Goal: Task Accomplishment & Management: Manage account settings

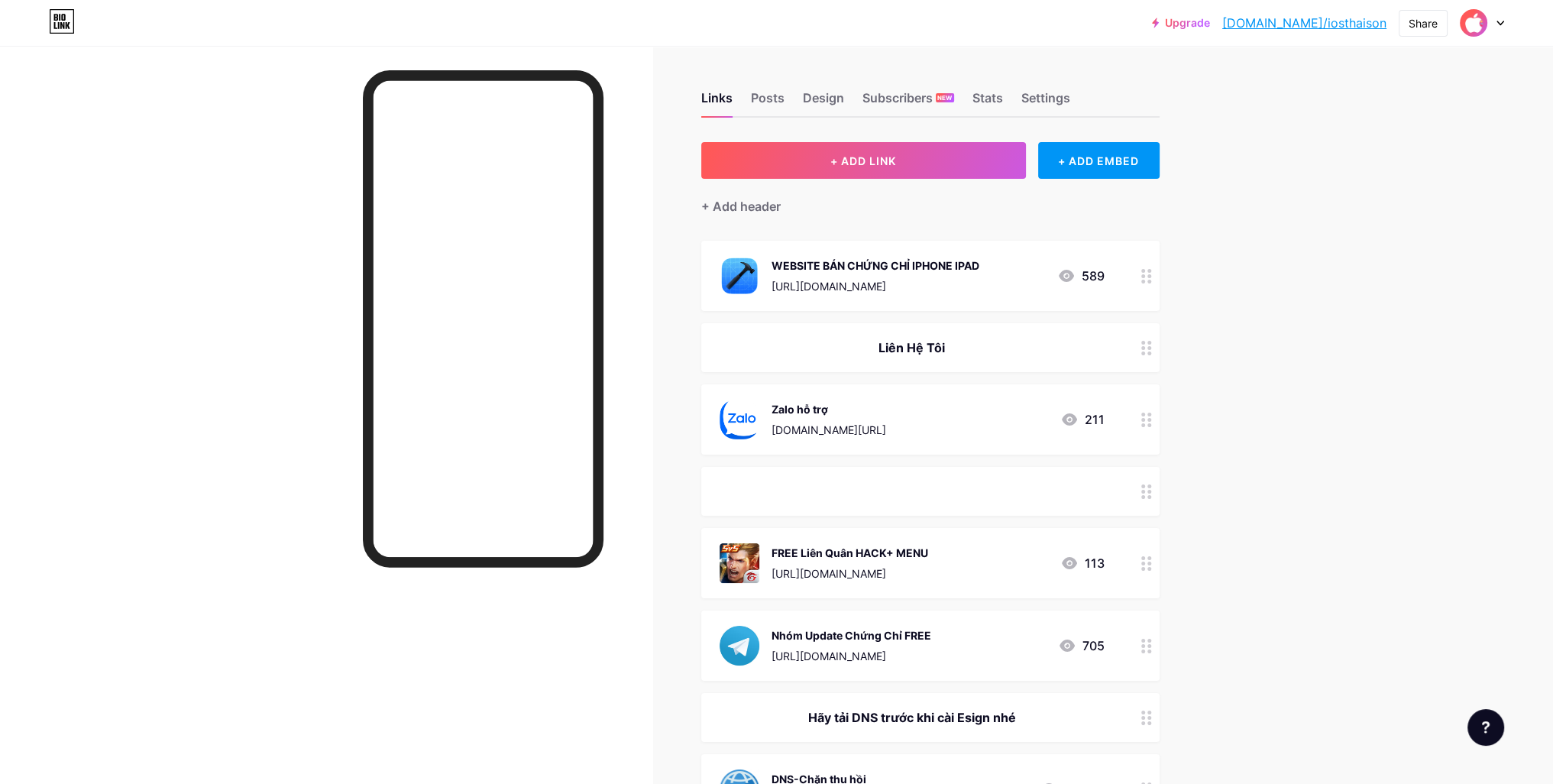
click at [1471, 25] on img at bounding box center [1474, 23] width 25 height 25
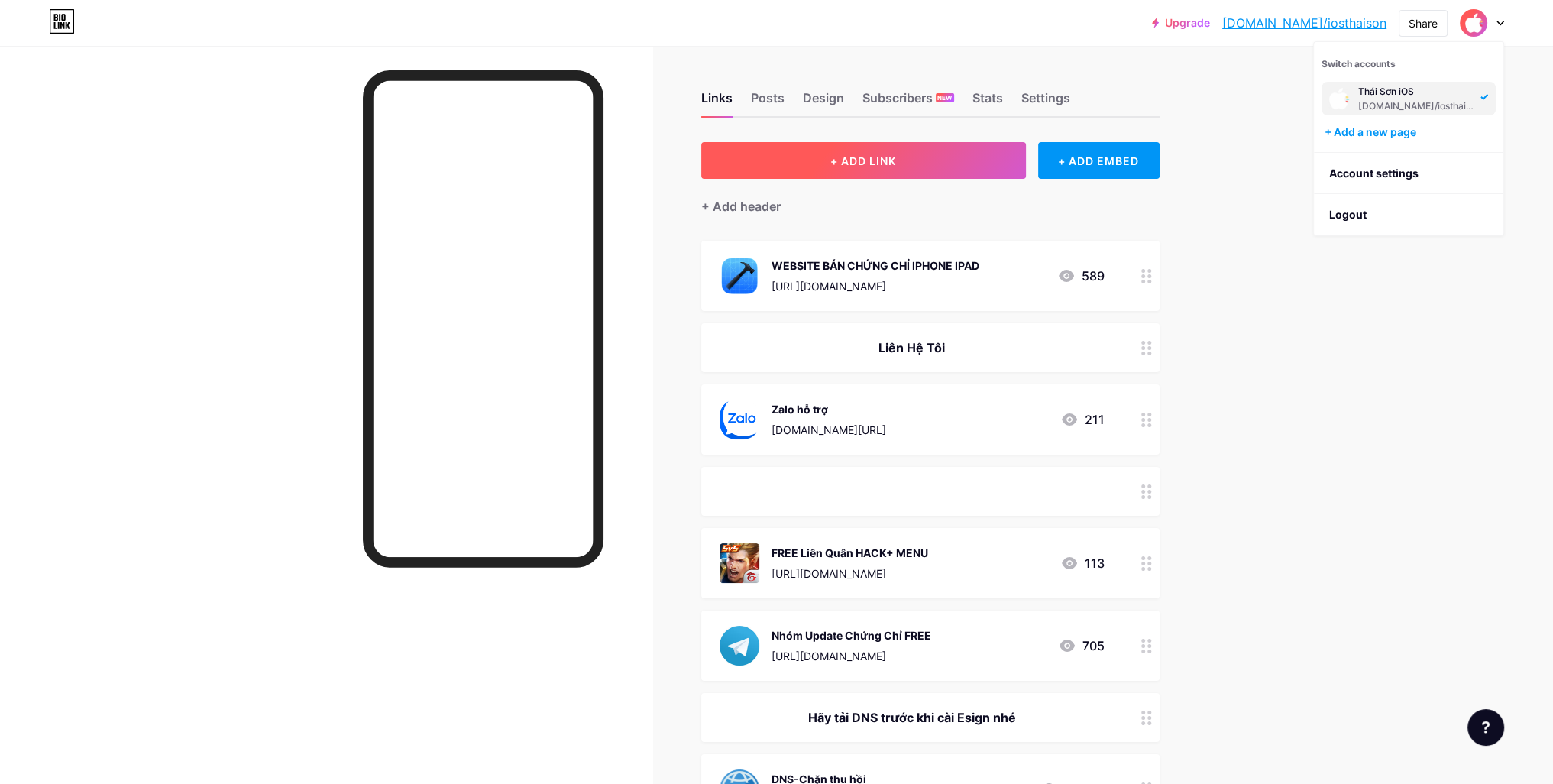
click at [874, 148] on button "+ ADD LINK" at bounding box center [863, 161] width 324 height 36
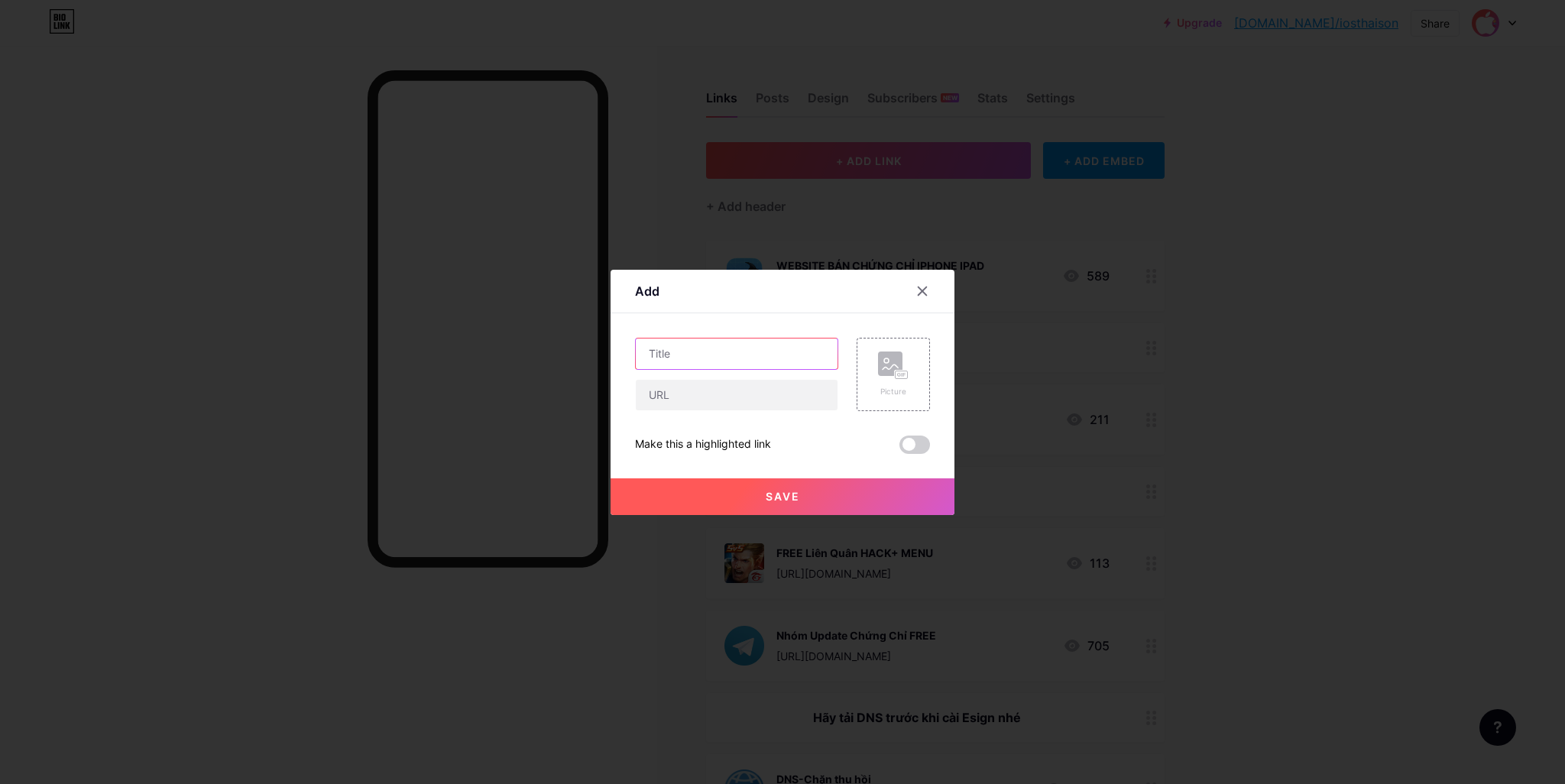
click at [687, 348] on input "text" at bounding box center [737, 354] width 202 height 31
type input "E"
type input "É"
type input "ESIGN GLB"
click at [690, 388] on input "text" at bounding box center [737, 395] width 202 height 31
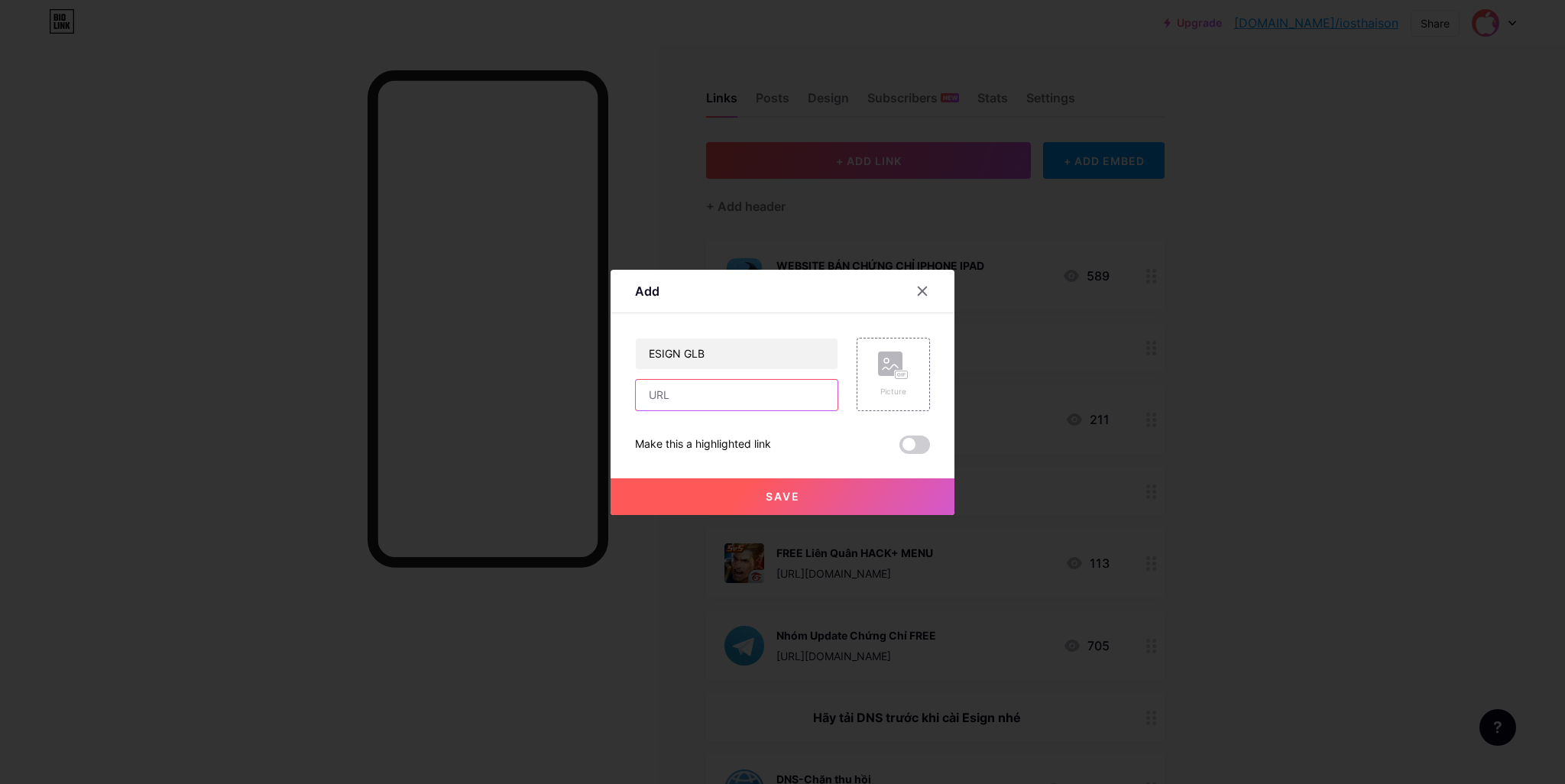
paste input "[URL][DOMAIN_NAME]"
type input "[URL][DOMAIN_NAME]"
click at [893, 351] on rect at bounding box center [891, 363] width 25 height 25
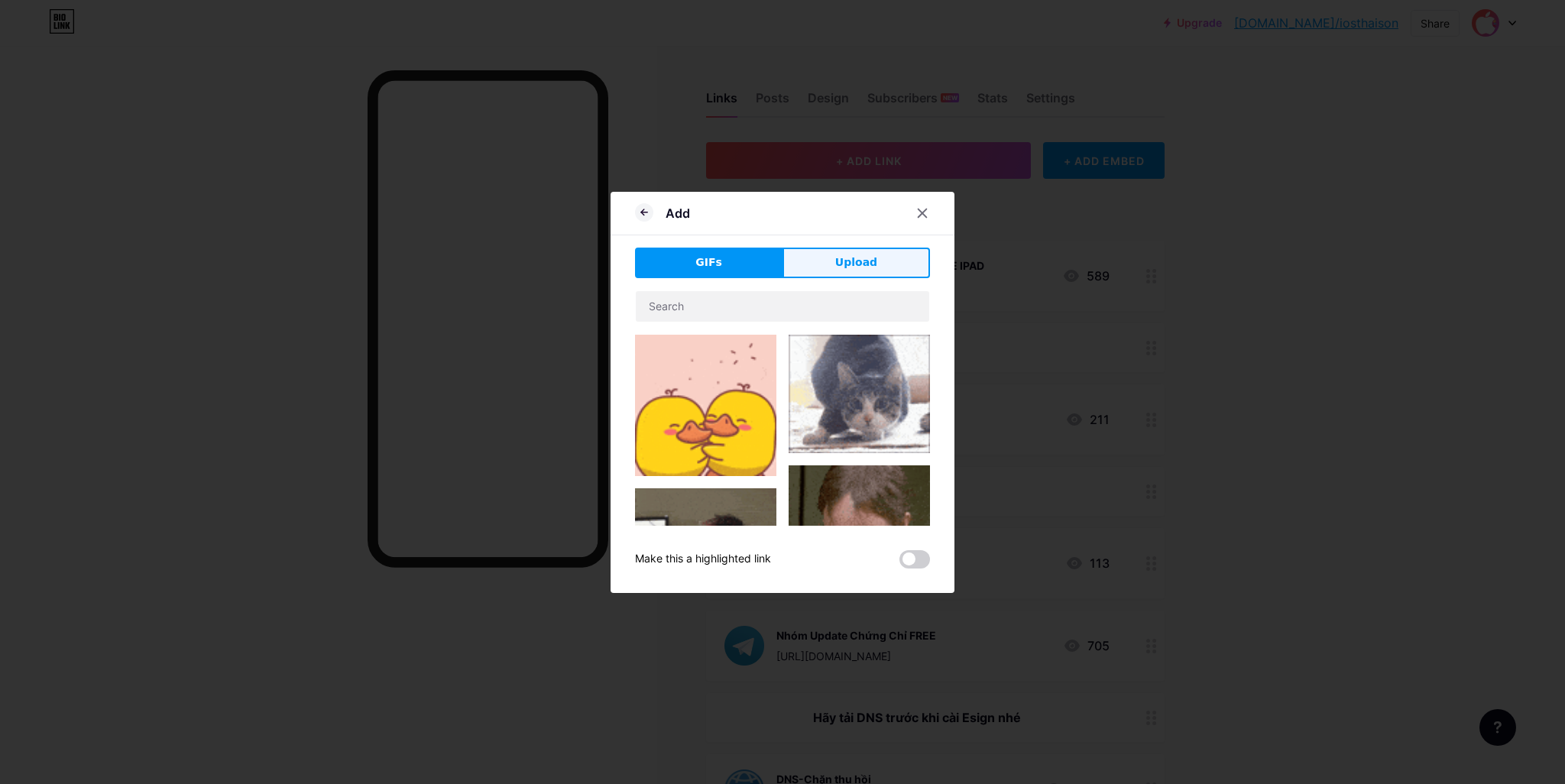
click at [831, 260] on button "Upload" at bounding box center [856, 263] width 147 height 31
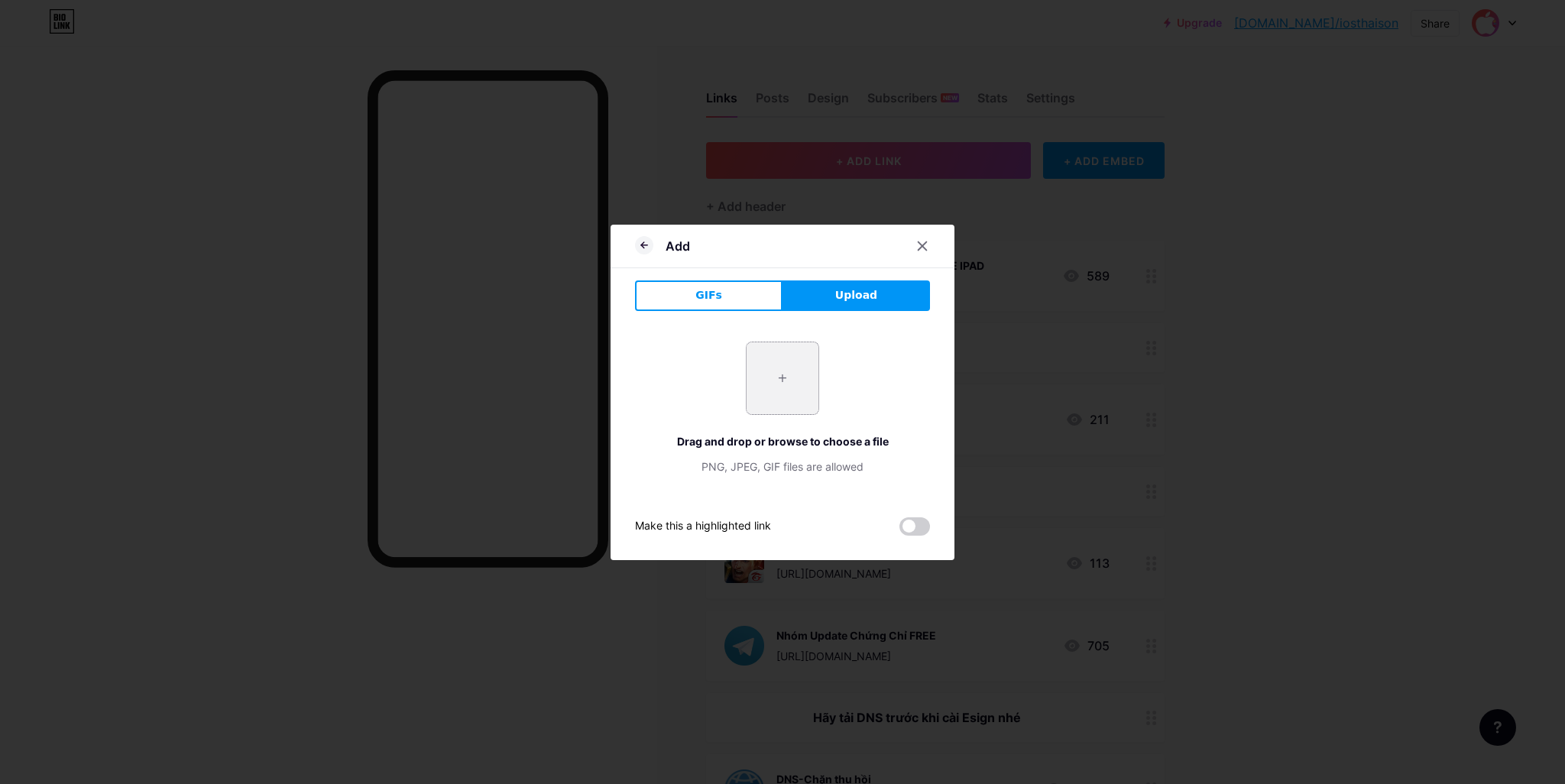
click at [777, 368] on input "file" at bounding box center [782, 378] width 72 height 72
type input "C:\fakepath\rfWf9xEVG8ONo8WEvqrTVCraxrVu6e3k.png"
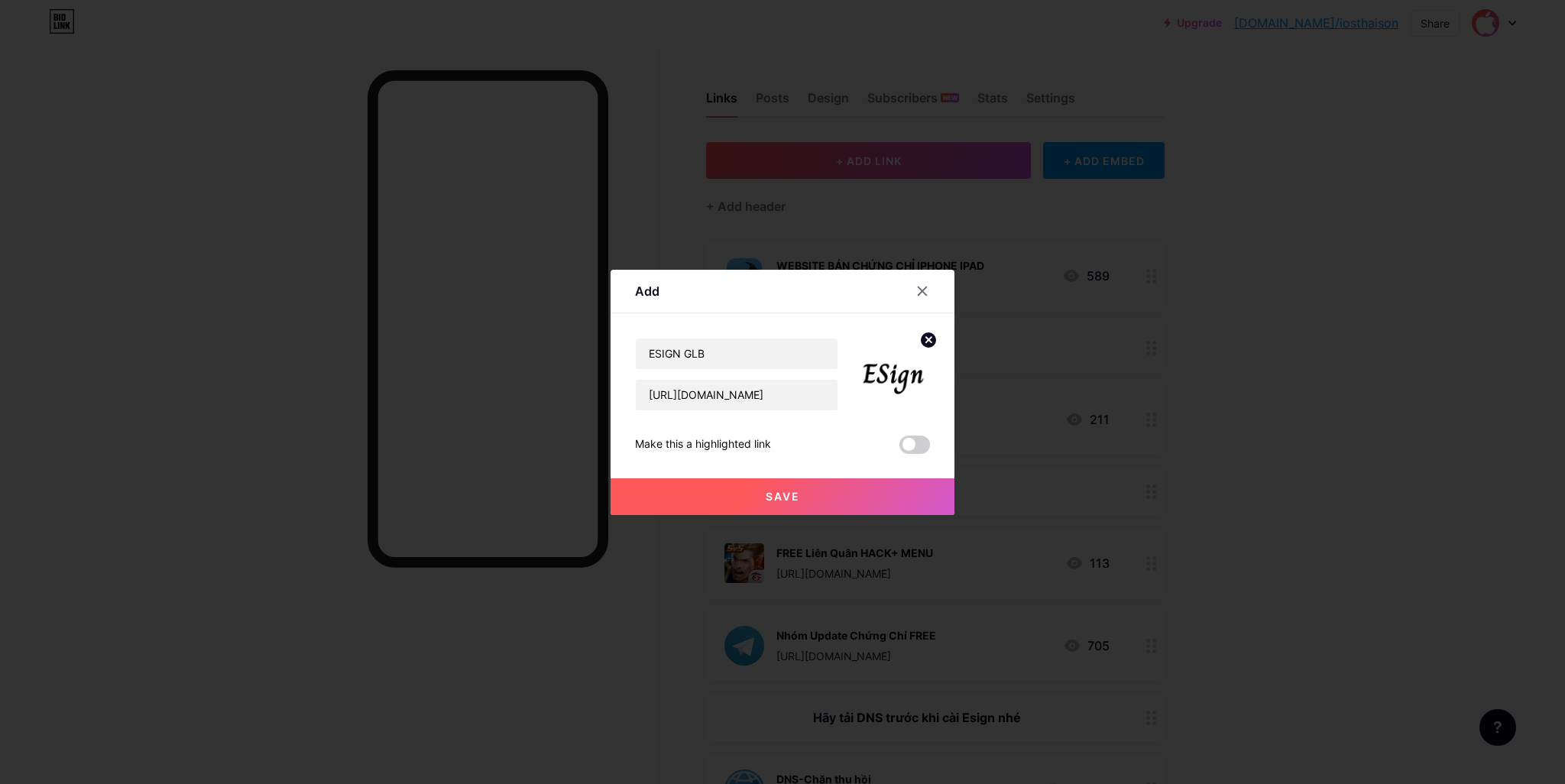
click at [804, 497] on button "Save" at bounding box center [782, 496] width 343 height 36
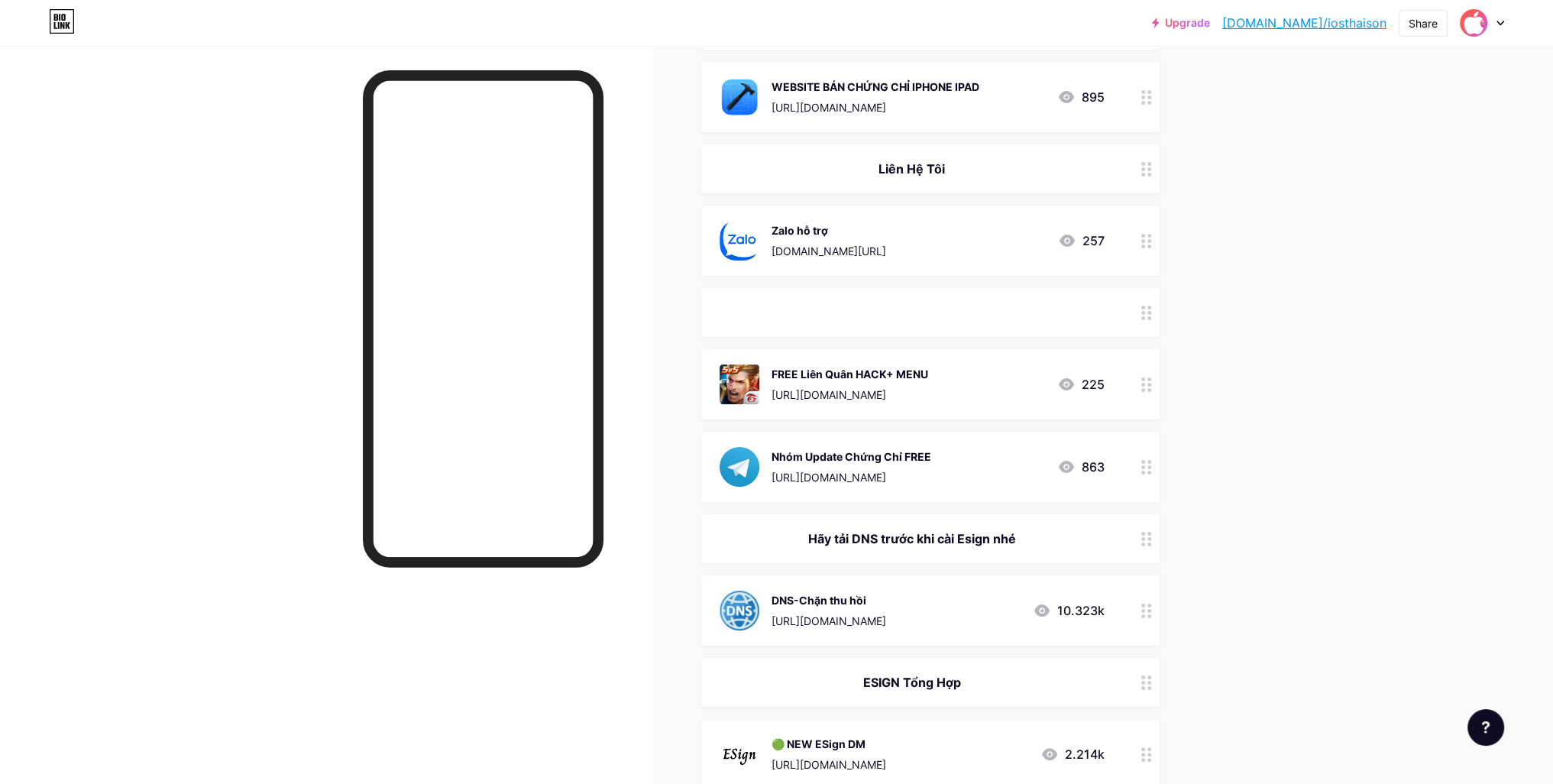
scroll to position [381, 0]
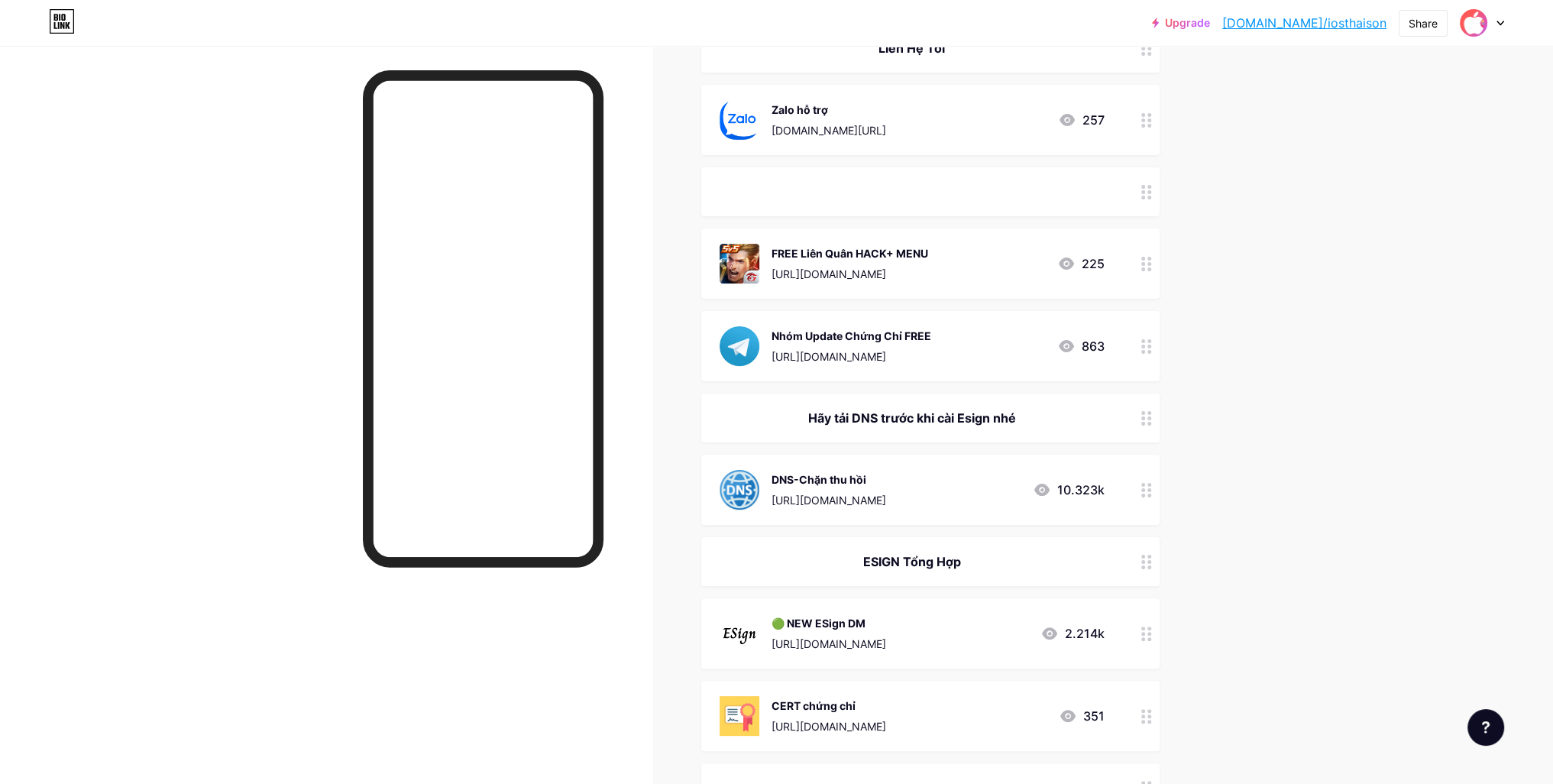
click at [1153, 640] on div at bounding box center [1146, 632] width 26 height 70
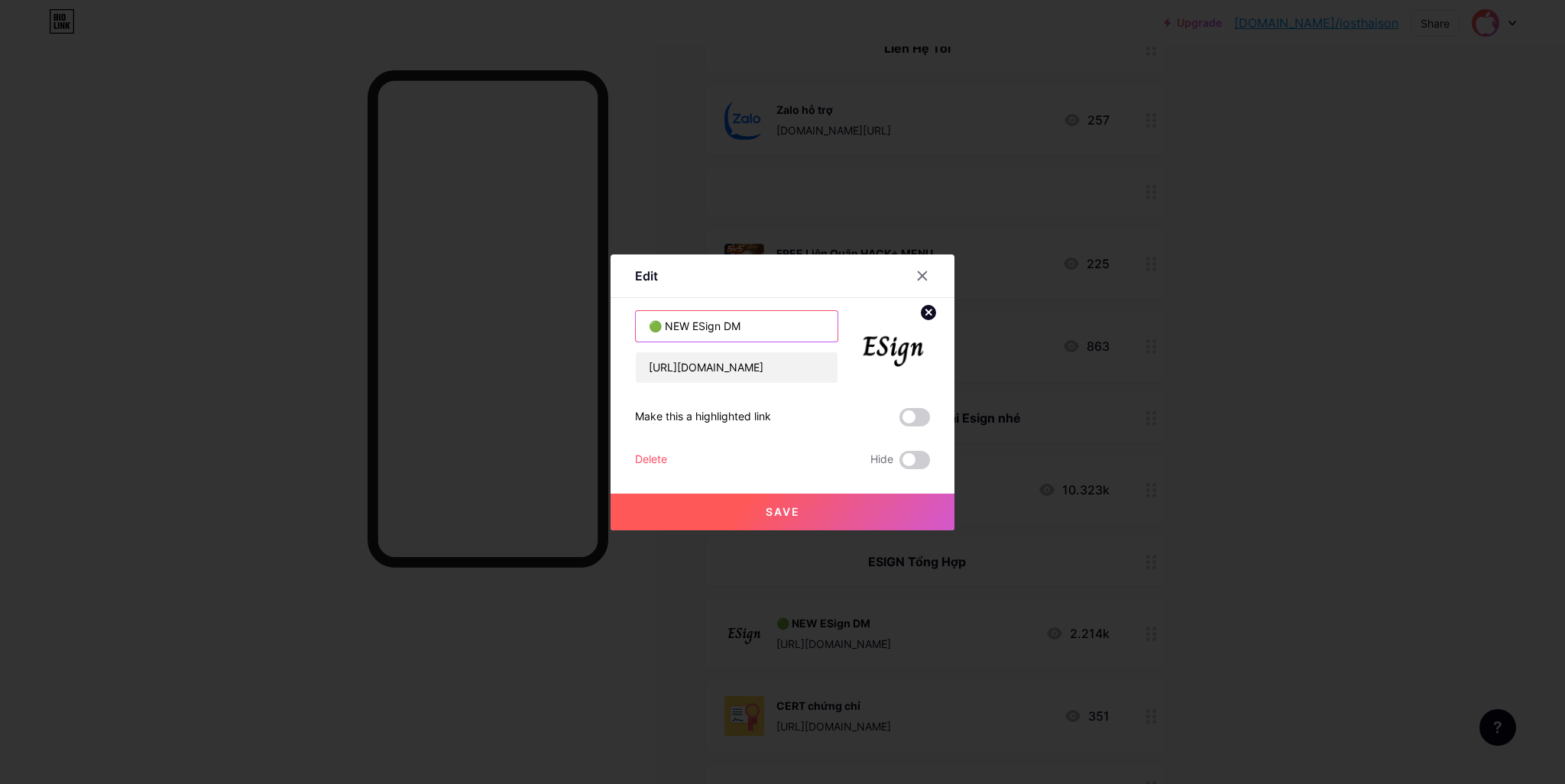
drag, startPoint x: 656, startPoint y: 324, endPoint x: 625, endPoint y: 335, distance: 32.9
click at [625, 335] on div "Edit Content YouTube Play YouTube video without leaving your page. ADD Vimeo Pl…" at bounding box center [782, 392] width 343 height 275
click at [921, 279] on icon at bounding box center [922, 275] width 9 height 9
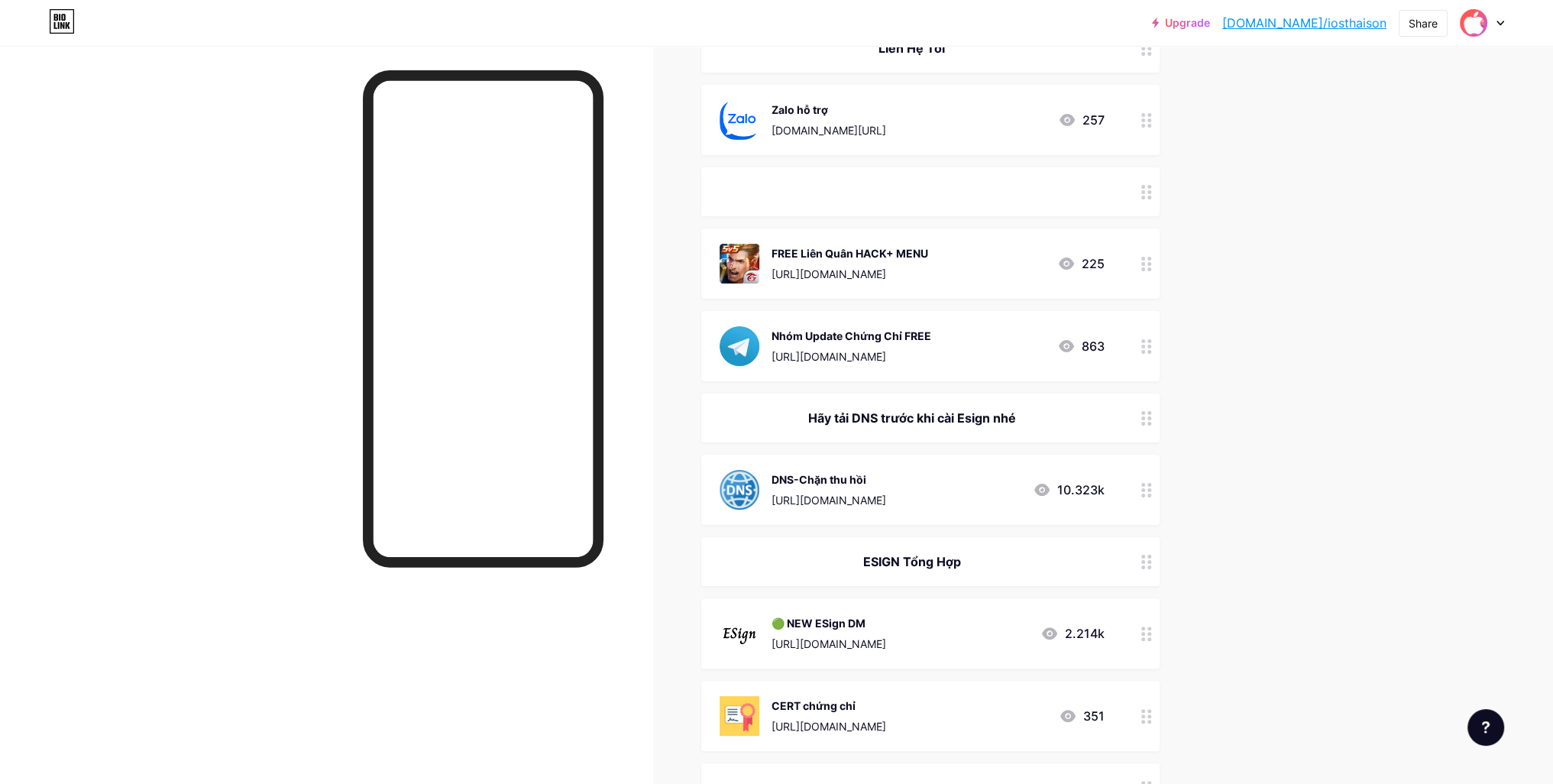
scroll to position [76, 0]
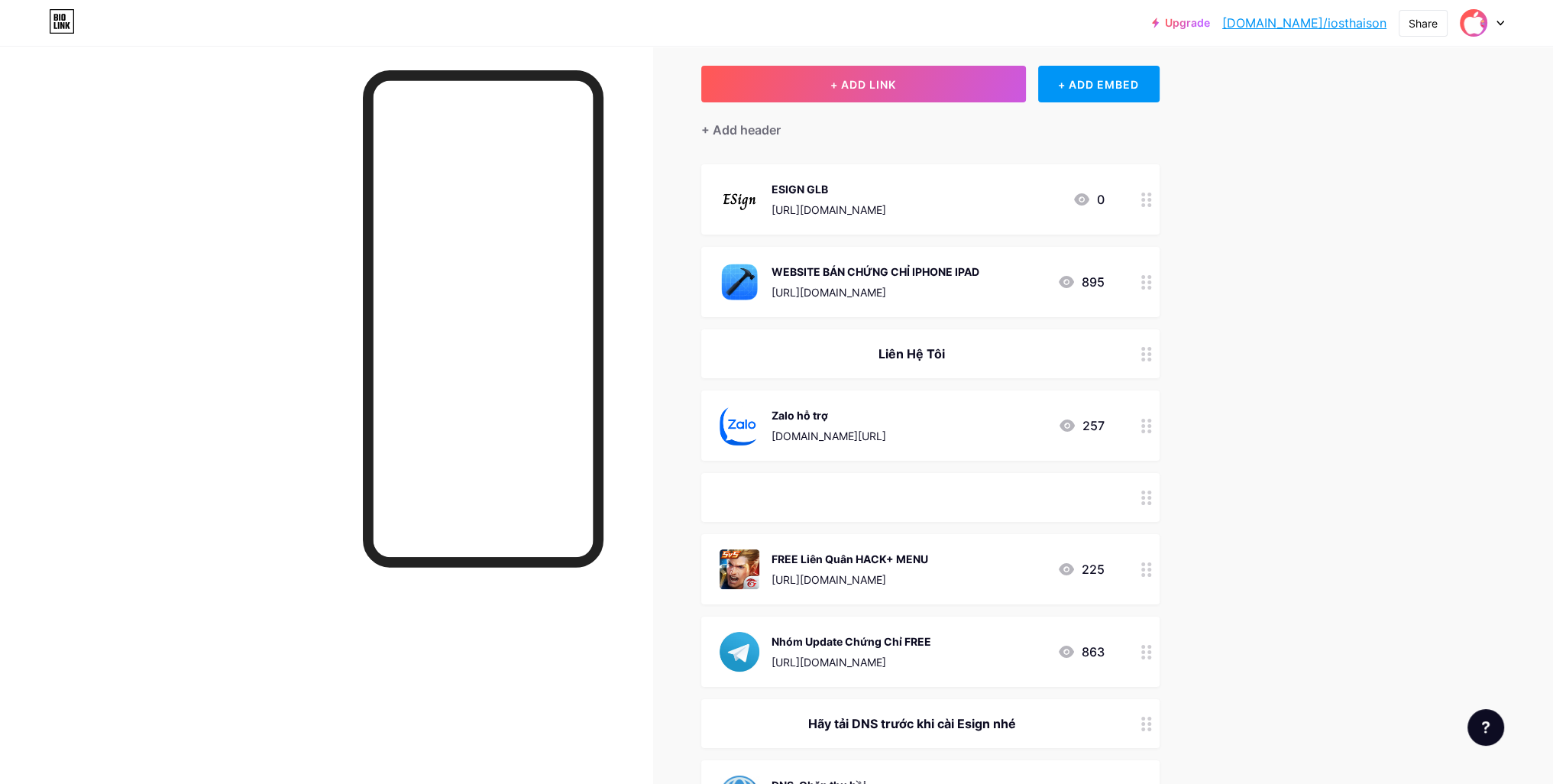
click at [1145, 198] on circle at bounding box center [1143, 200] width 4 height 4
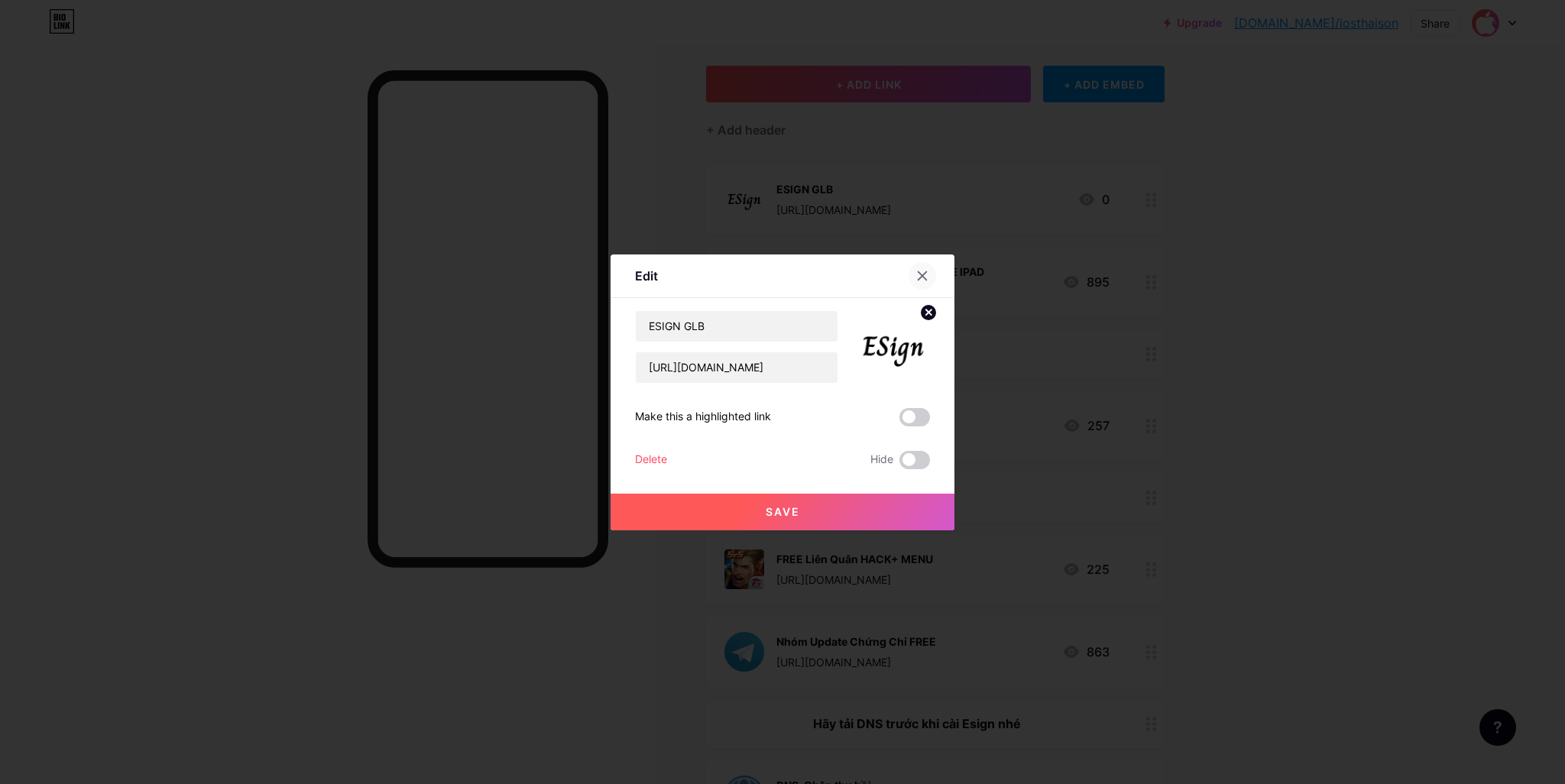
click at [923, 275] on div at bounding box center [922, 275] width 28 height 28
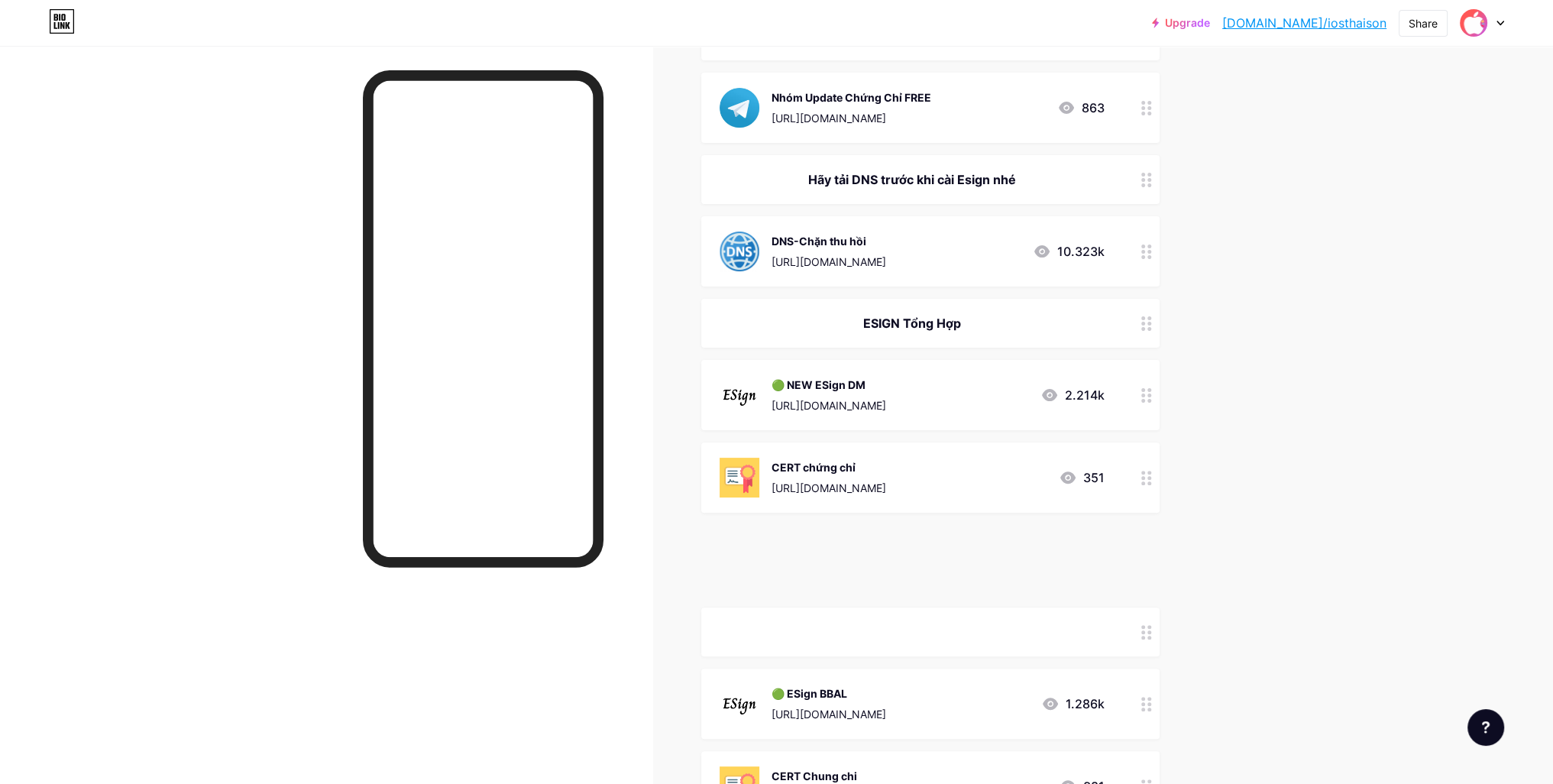
scroll to position [563, 0]
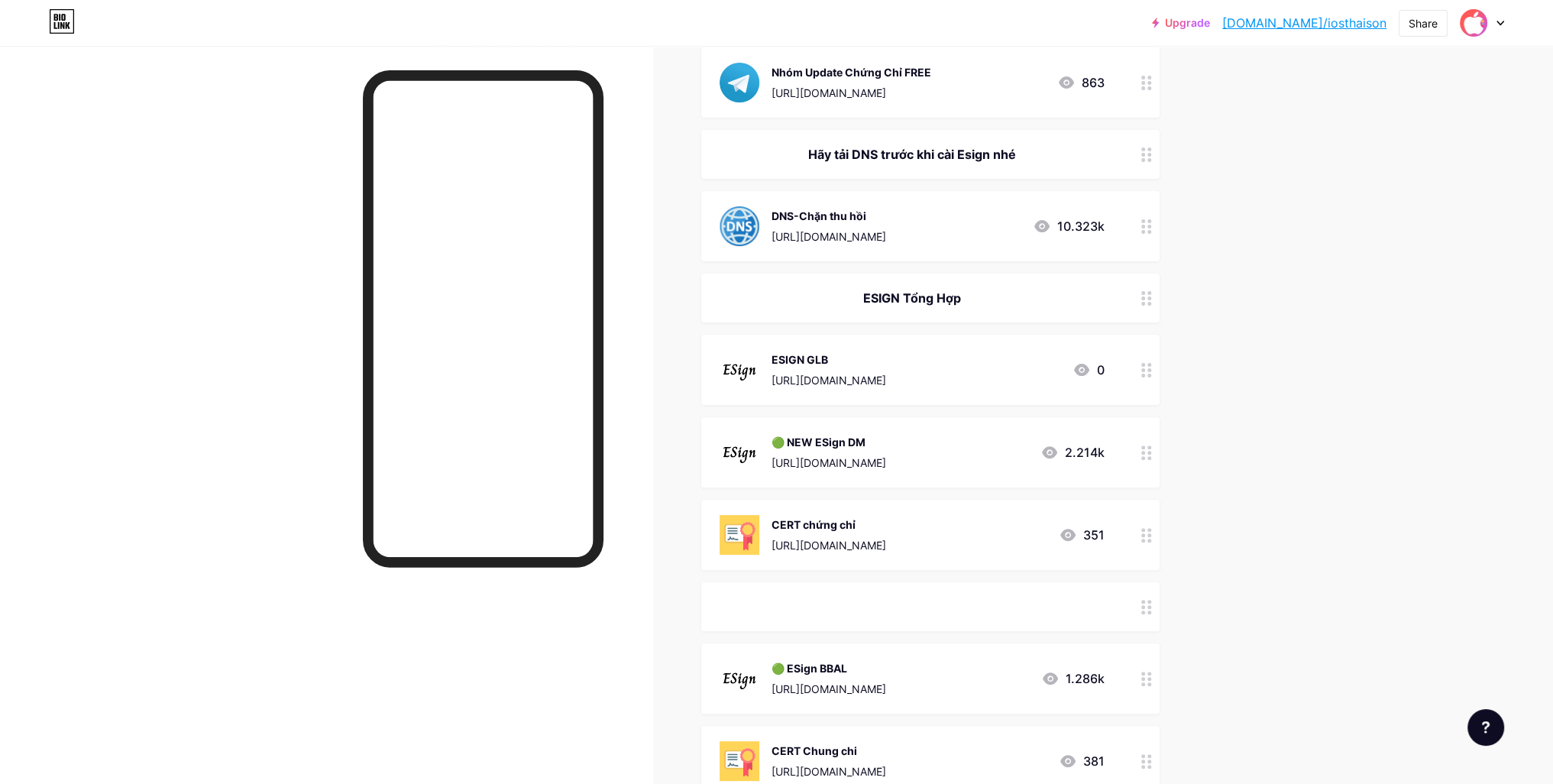
click at [1157, 453] on div at bounding box center [1146, 451] width 26 height 70
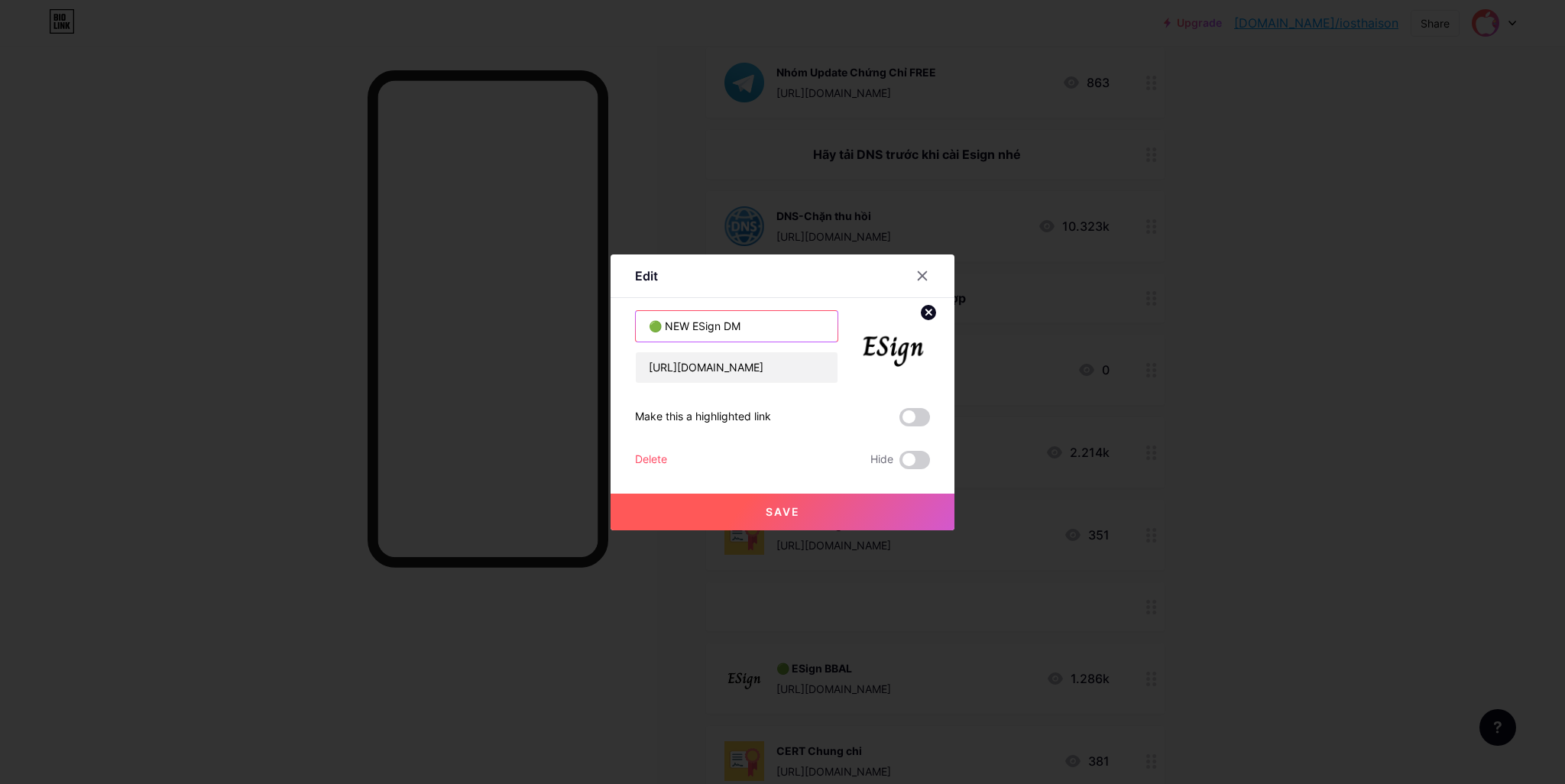
drag, startPoint x: 650, startPoint y: 324, endPoint x: 602, endPoint y: 326, distance: 48.0
click at [602, 326] on div "Edit Content YouTube Play YouTube video without leaving your page. ADD Vimeo Pl…" at bounding box center [782, 392] width 1565 height 784
click at [916, 276] on icon at bounding box center [922, 275] width 12 height 12
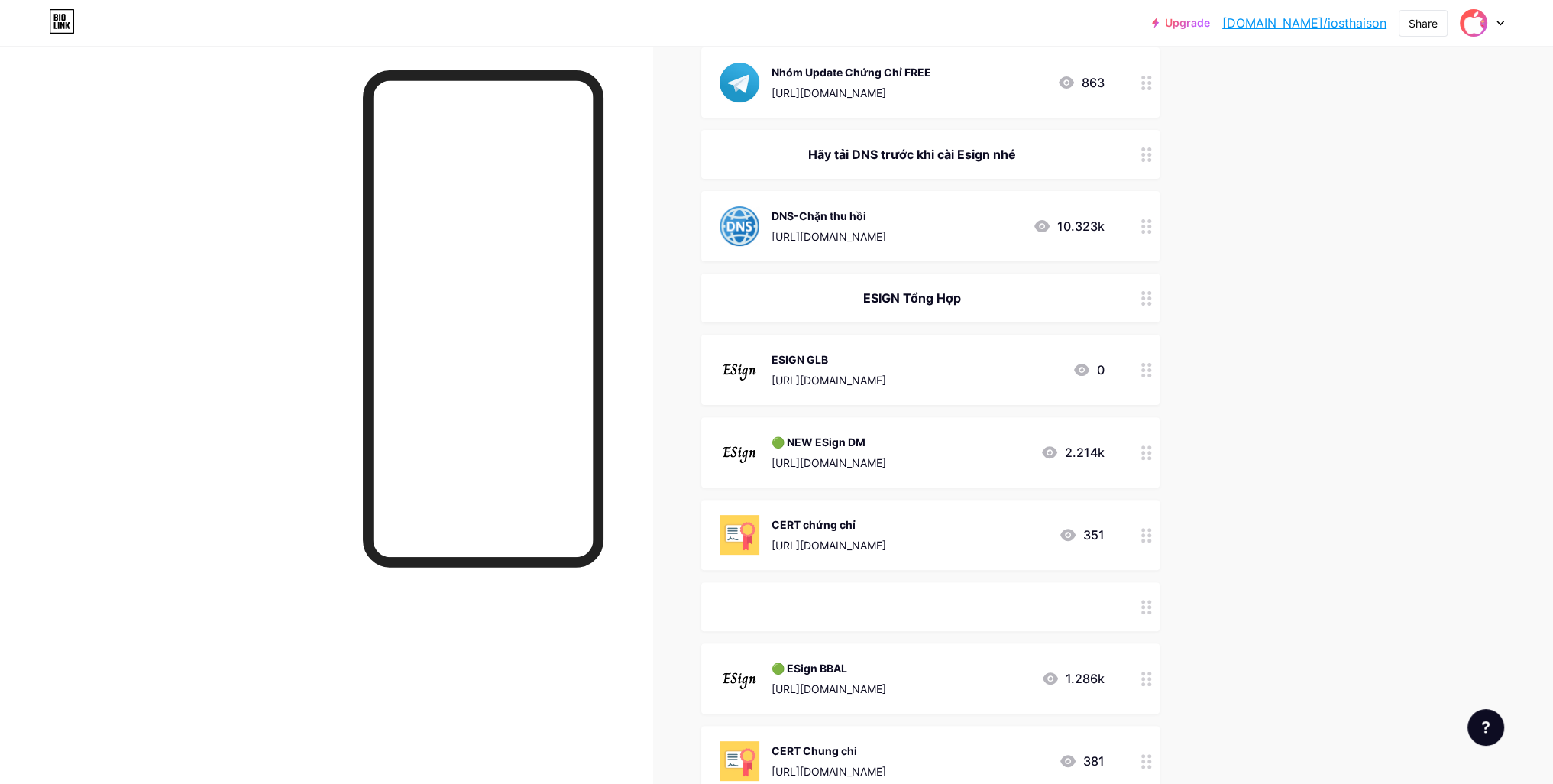
click at [1160, 370] on div at bounding box center [1146, 369] width 26 height 70
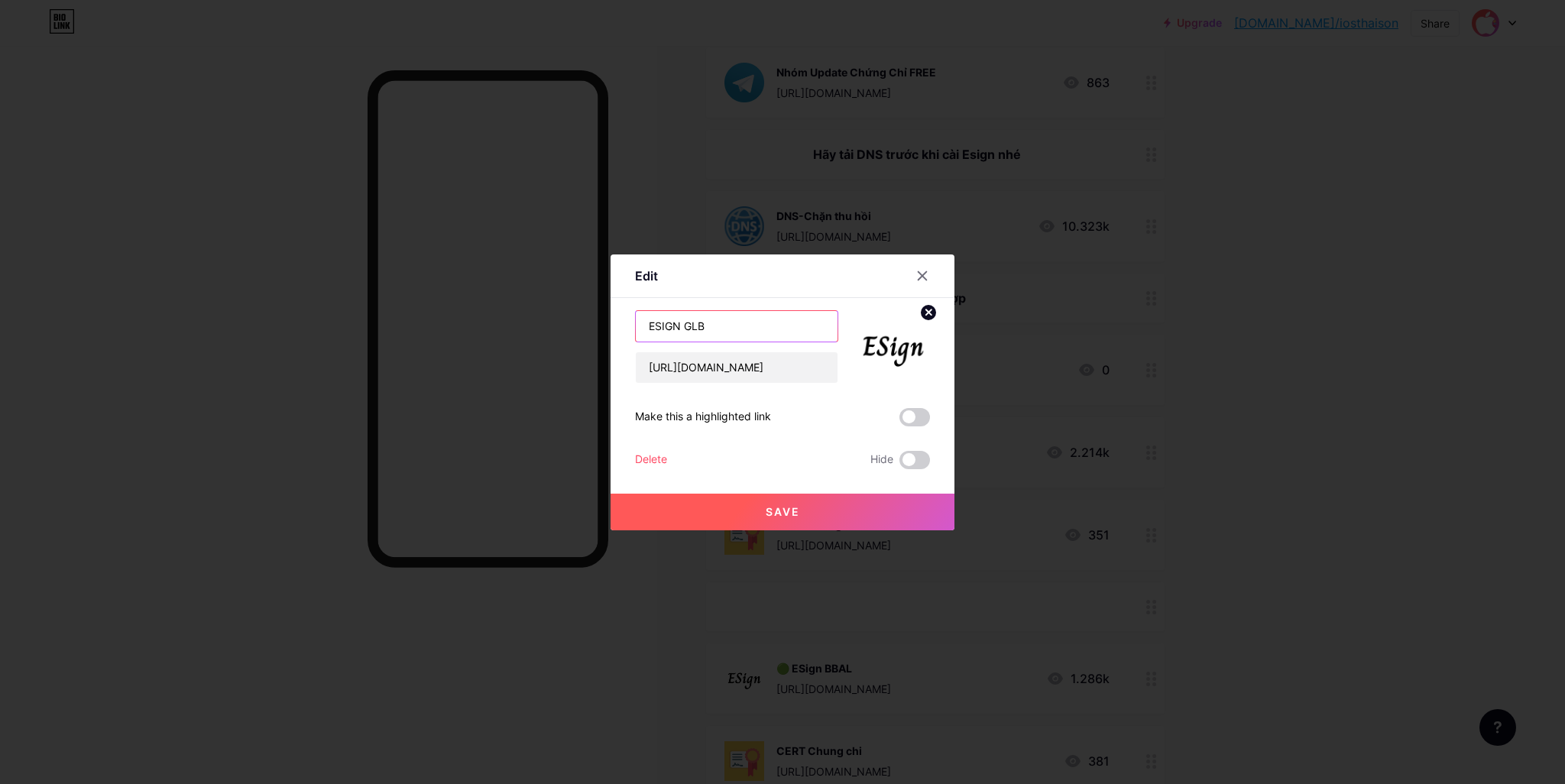
click at [645, 330] on input "ESIGN GLB" at bounding box center [737, 326] width 202 height 31
paste input "🟢"
type input "🟢 ESIGN GLB"
click at [782, 514] on span "Save" at bounding box center [782, 512] width 34 height 13
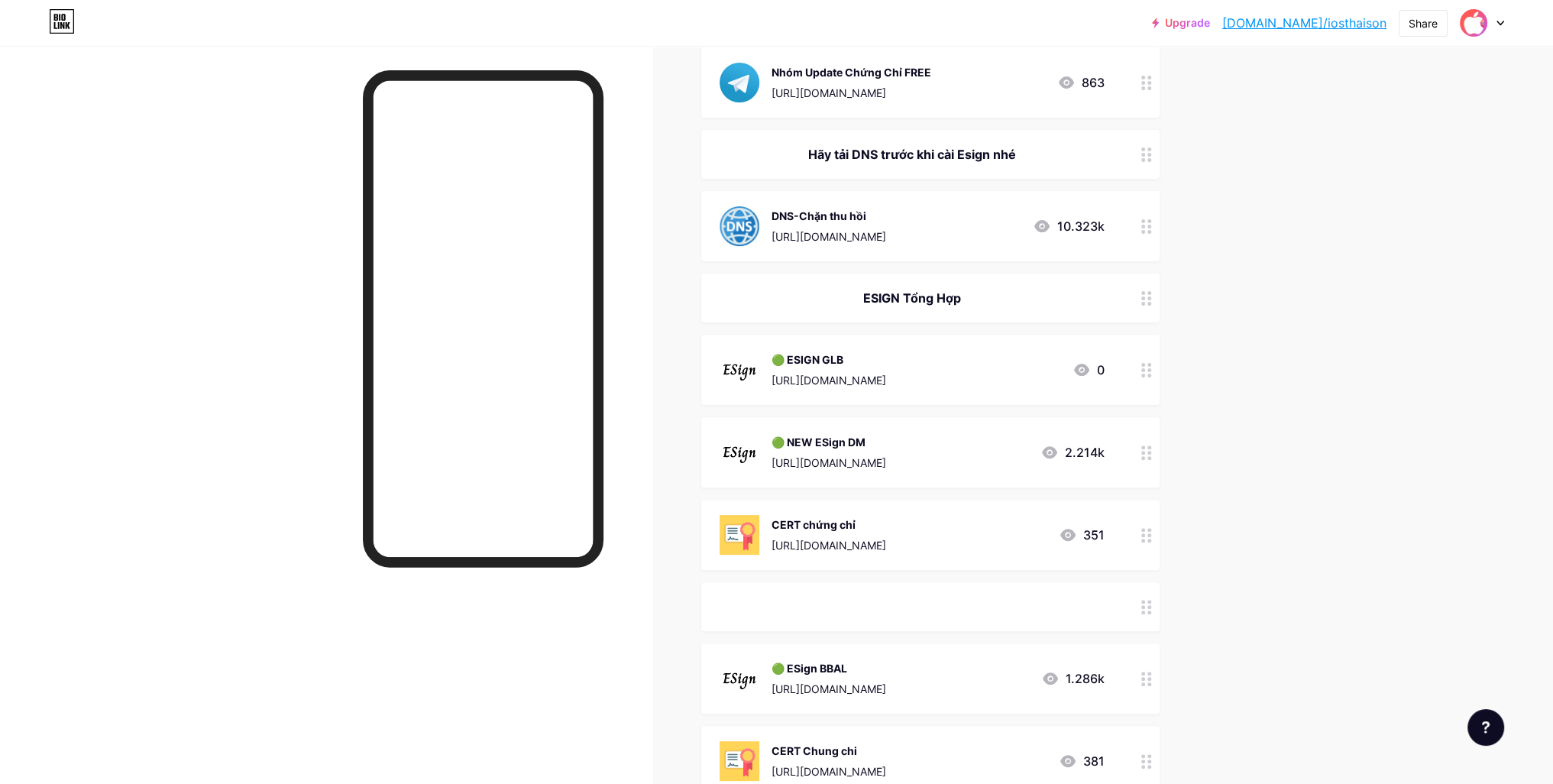
click at [1148, 613] on div at bounding box center [1146, 606] width 26 height 49
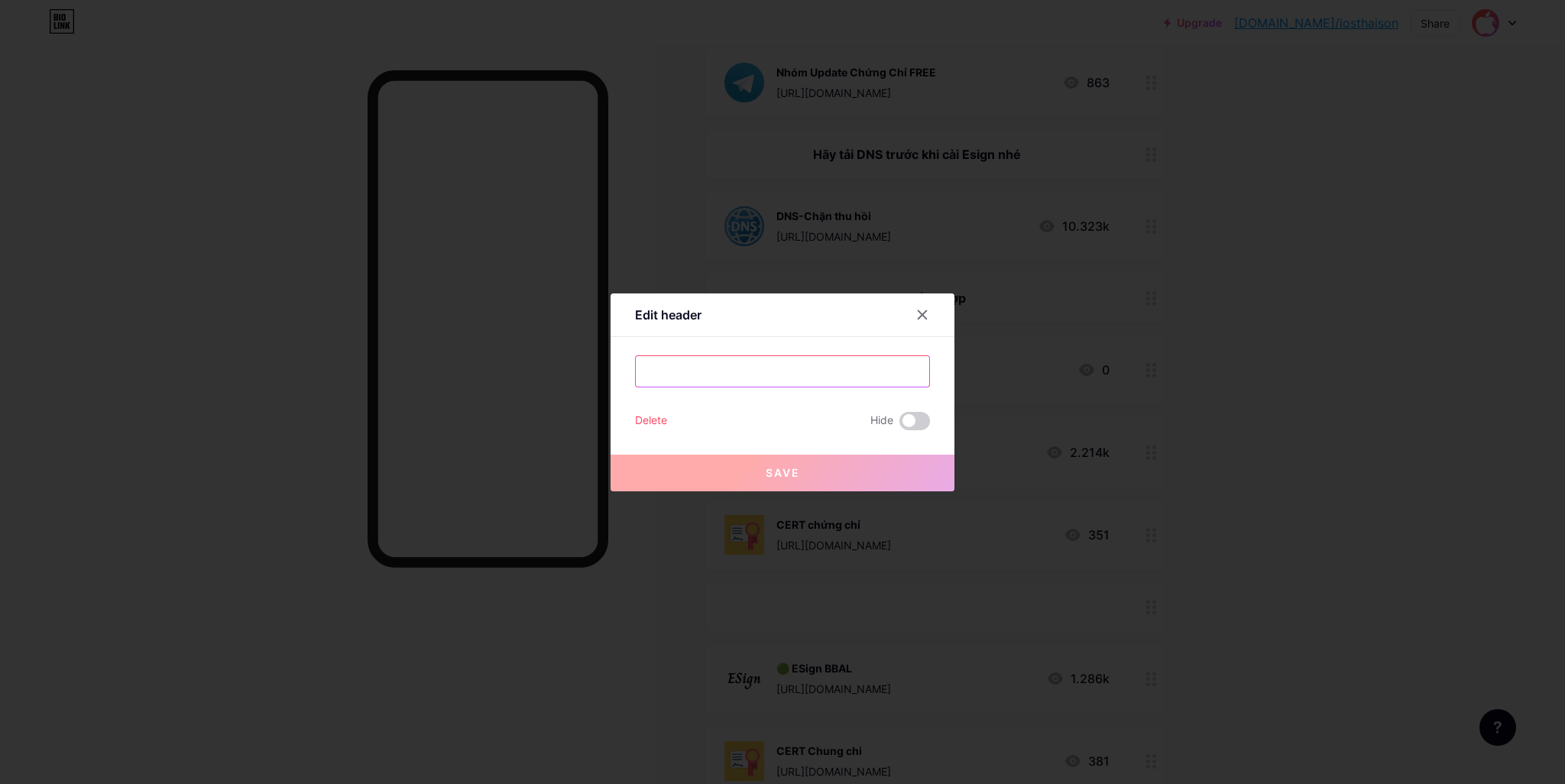
click at [778, 367] on input "ㅤ" at bounding box center [782, 371] width 294 height 31
click at [916, 316] on icon at bounding box center [922, 315] width 12 height 12
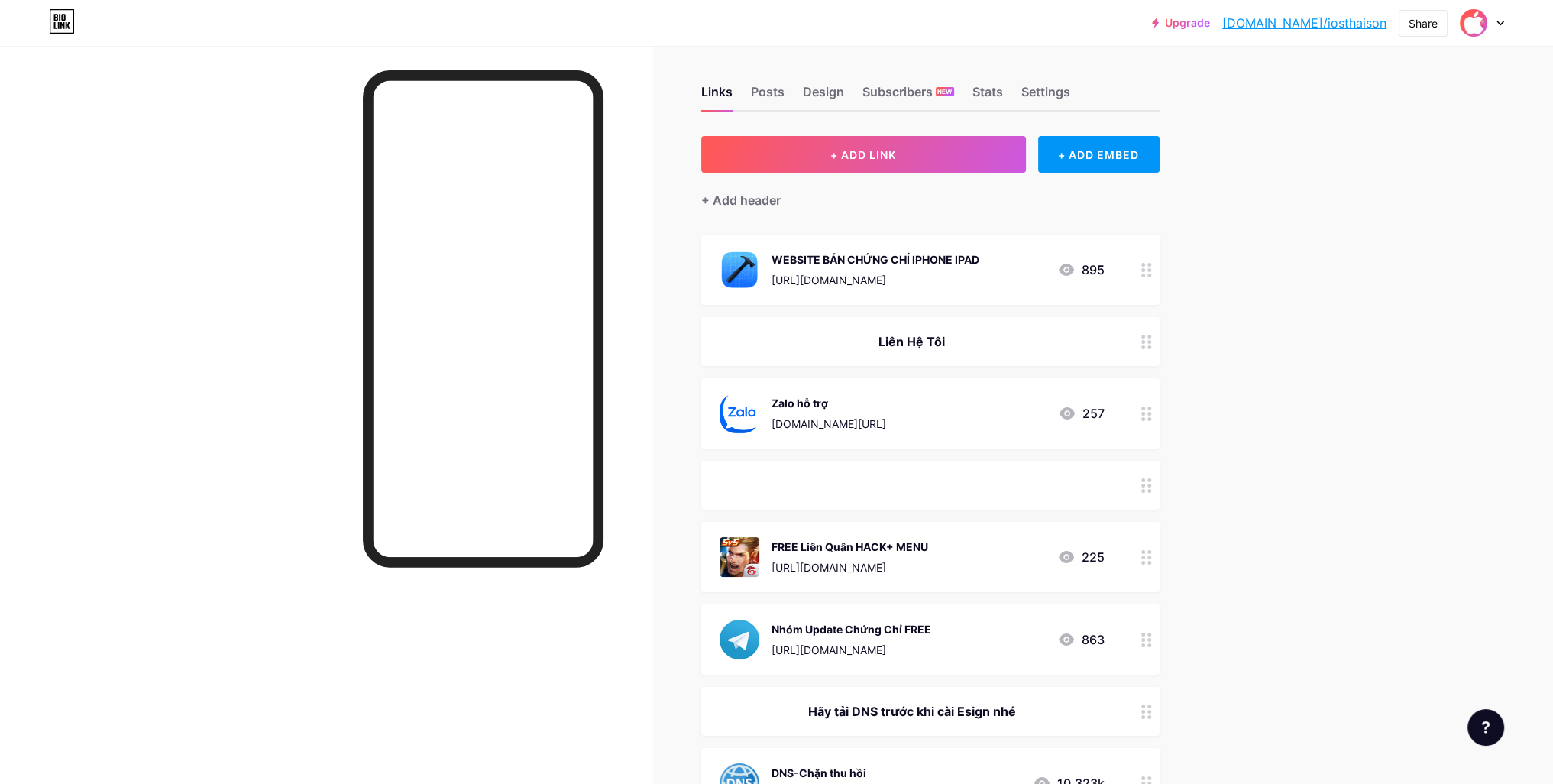
scroll to position [0, 0]
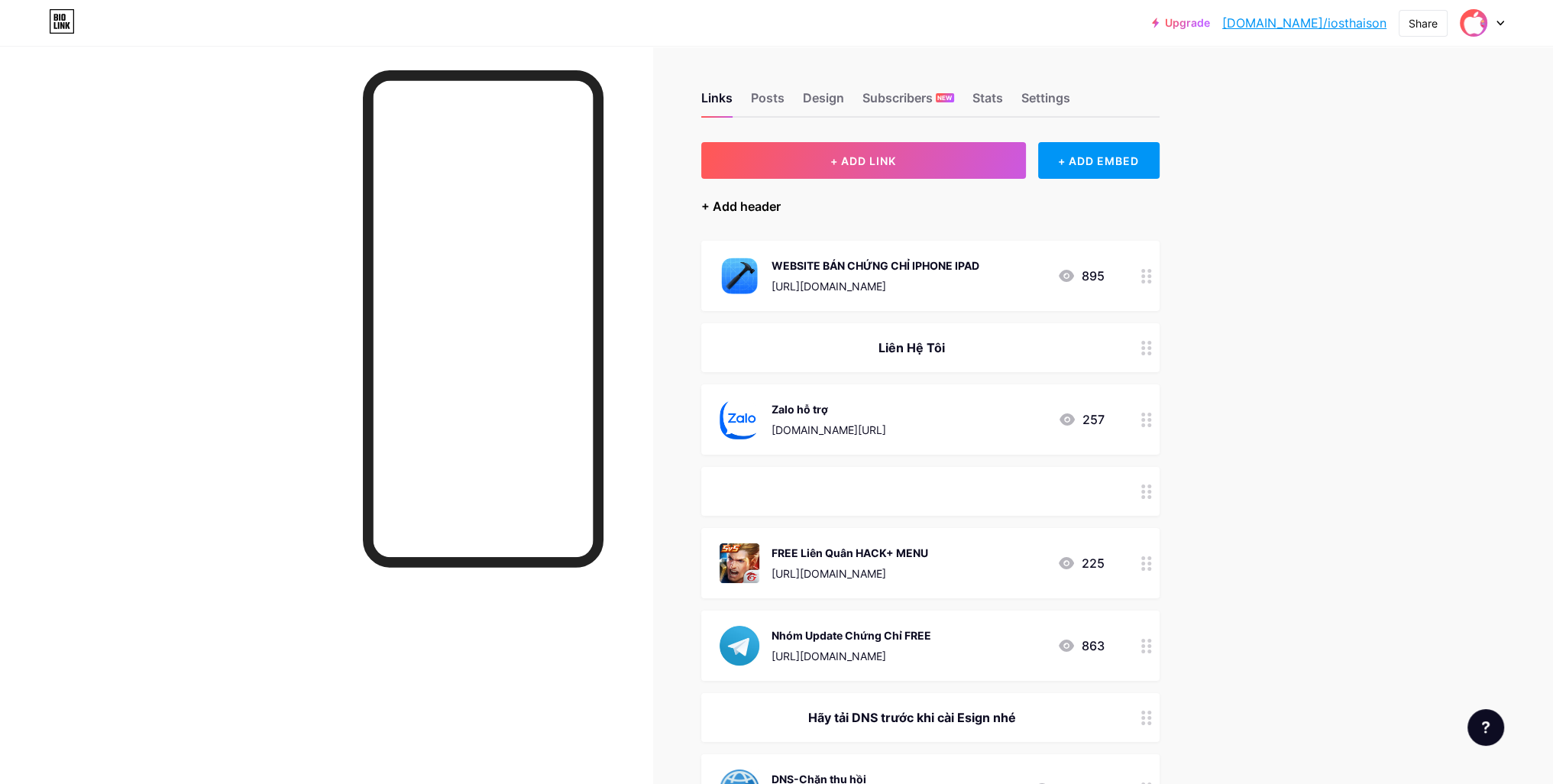
click at [761, 205] on div "+ Add header" at bounding box center [740, 206] width 79 height 18
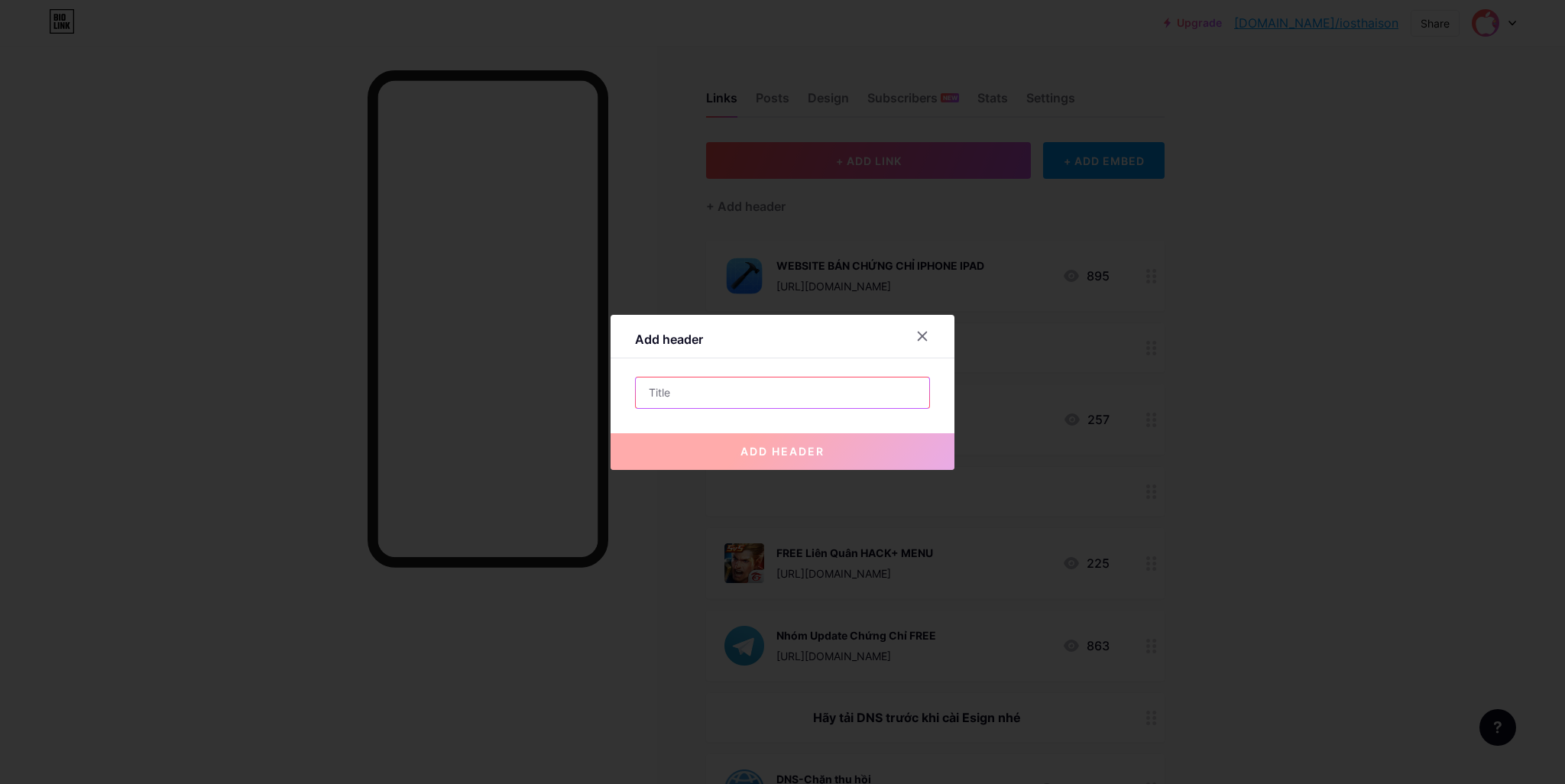
click at [776, 378] on input "text" at bounding box center [782, 393] width 294 height 31
paste input "ㅤ"
type input "ㅤ"
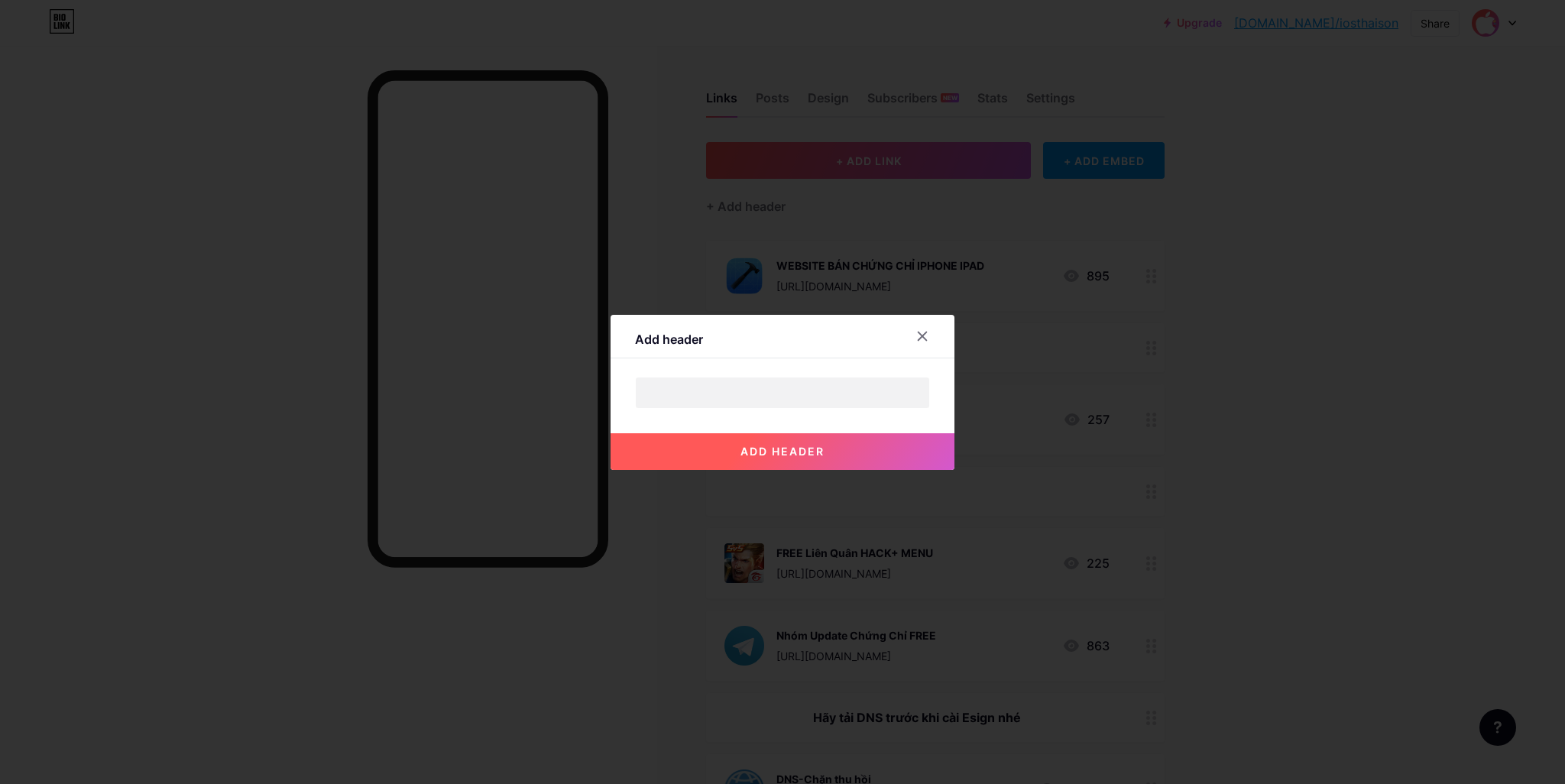
click at [788, 456] on span "add header" at bounding box center [782, 451] width 84 height 13
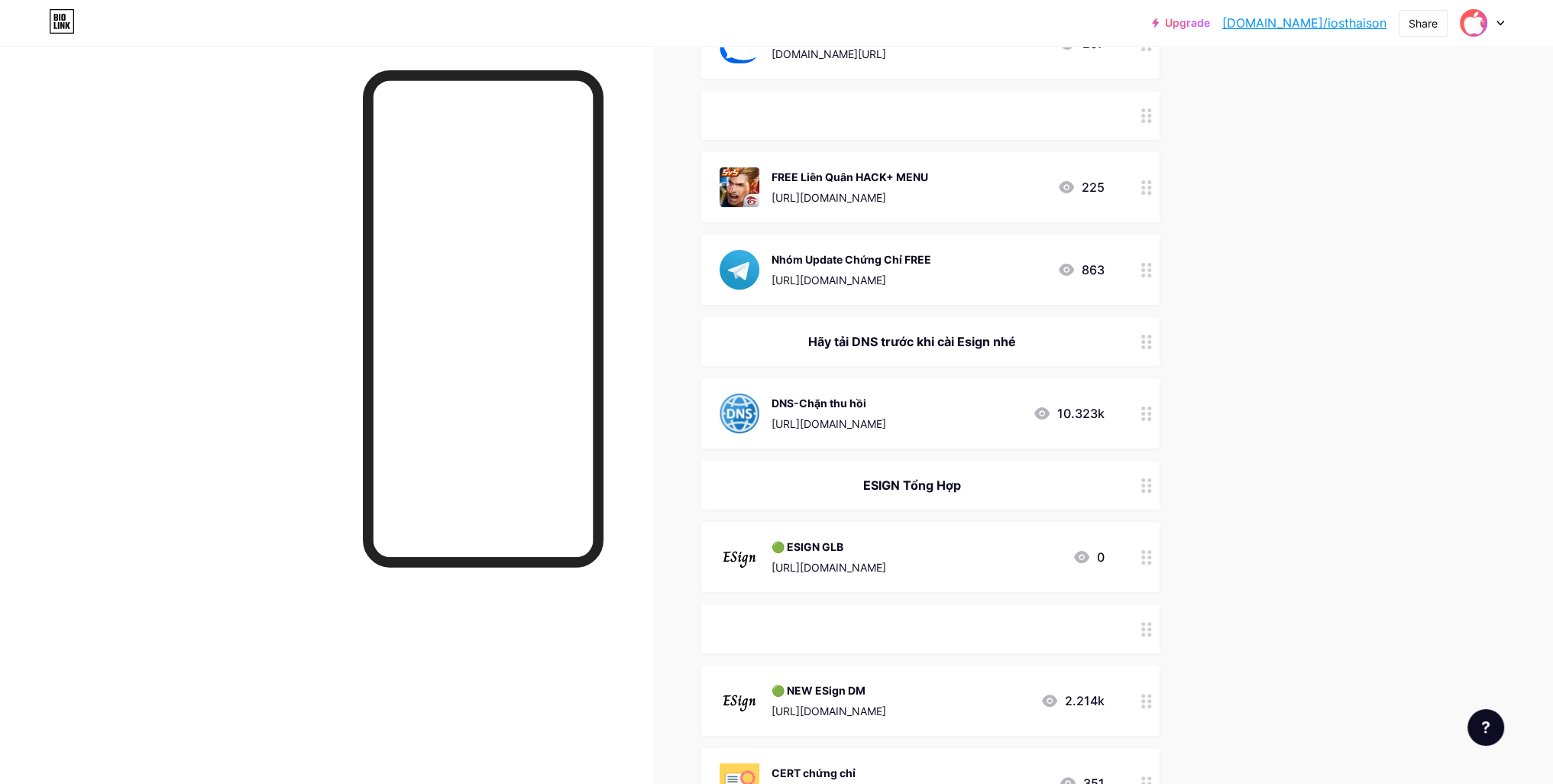
scroll to position [458, 0]
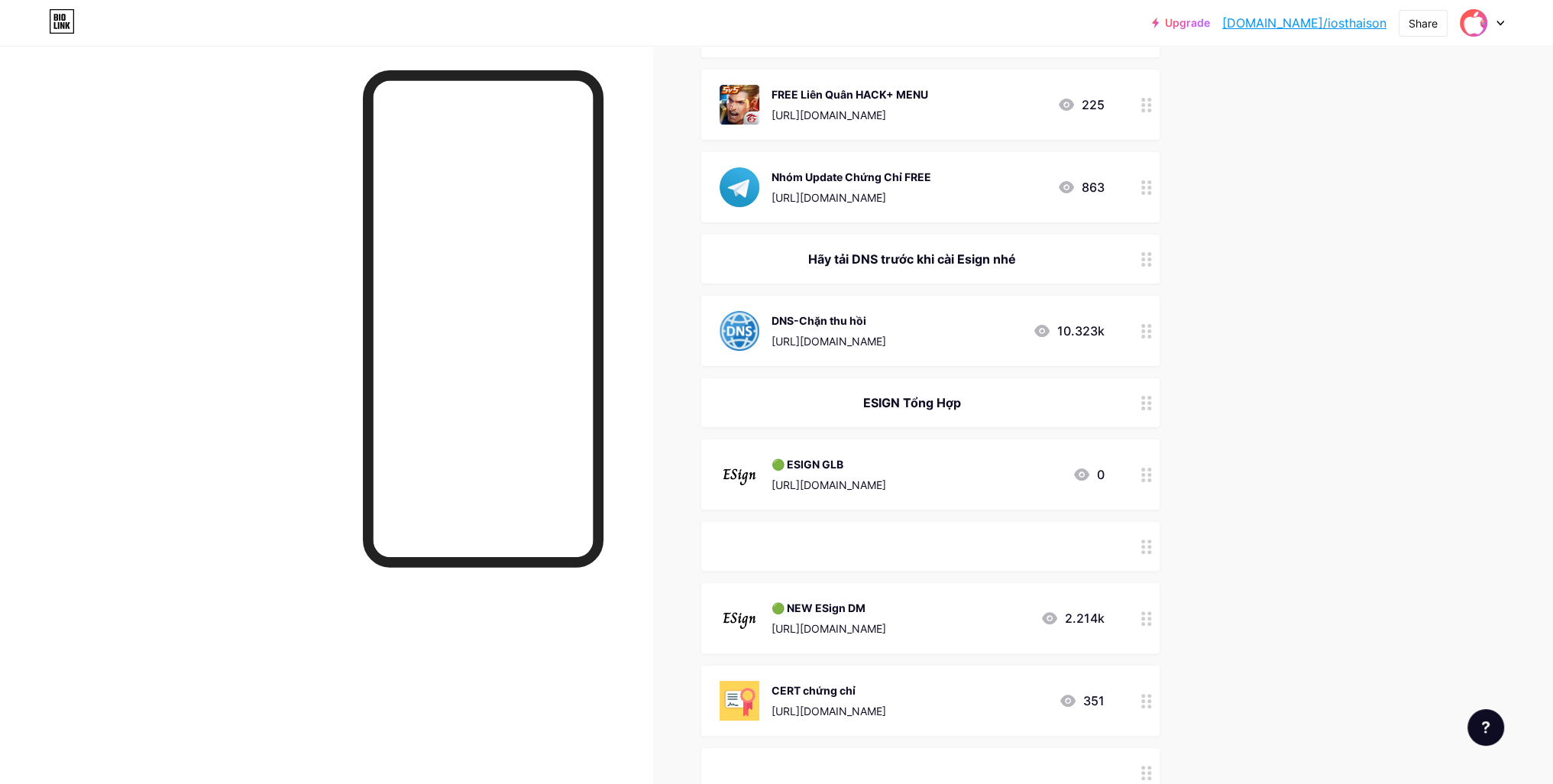
click at [1150, 704] on icon at bounding box center [1146, 700] width 11 height 14
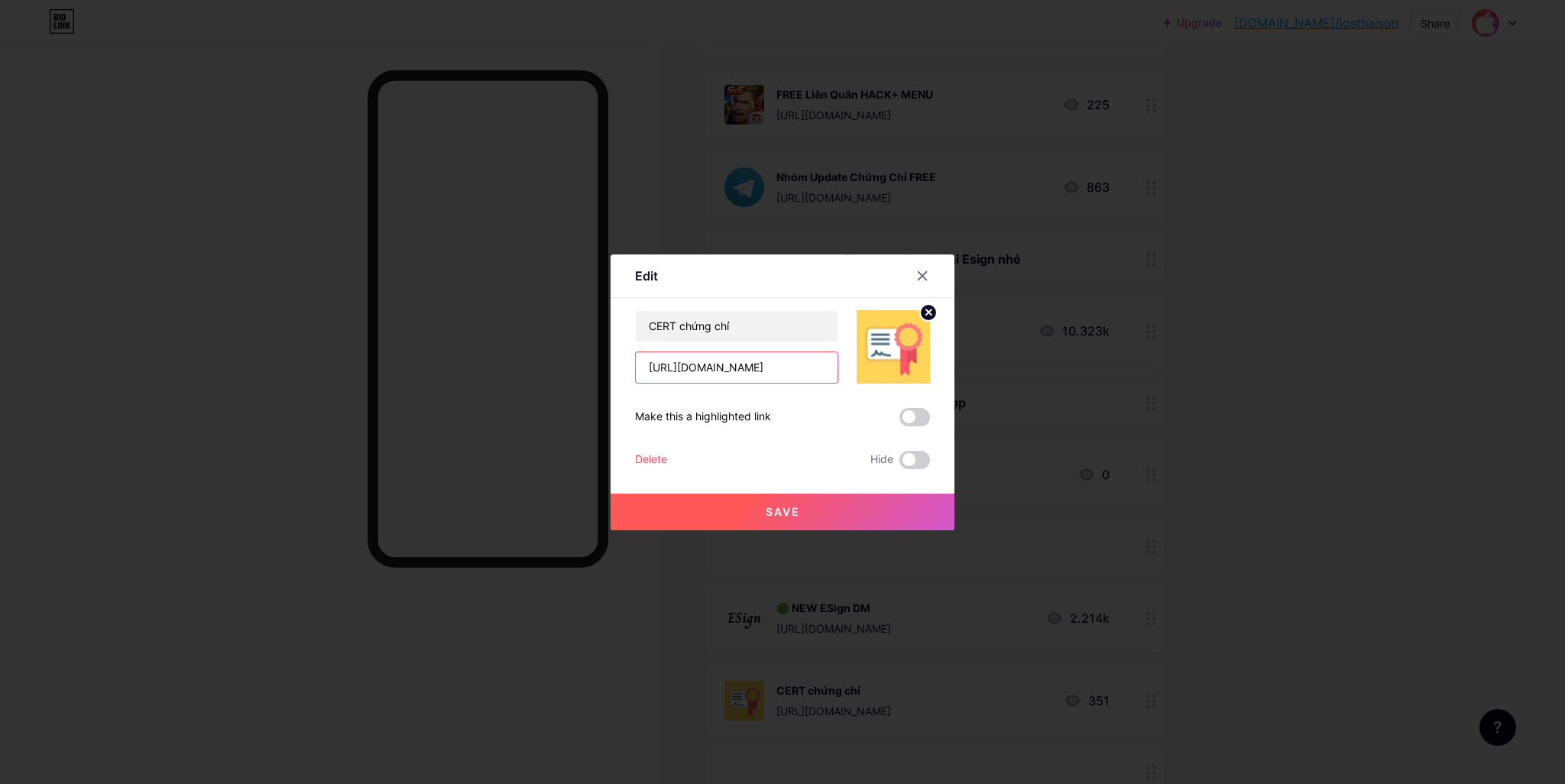
click at [757, 358] on input "[URL][DOMAIN_NAME]" at bounding box center [737, 367] width 202 height 31
click at [756, 356] on input "[URL][DOMAIN_NAME]" at bounding box center [737, 367] width 202 height 31
click at [917, 275] on icon at bounding box center [922, 275] width 12 height 12
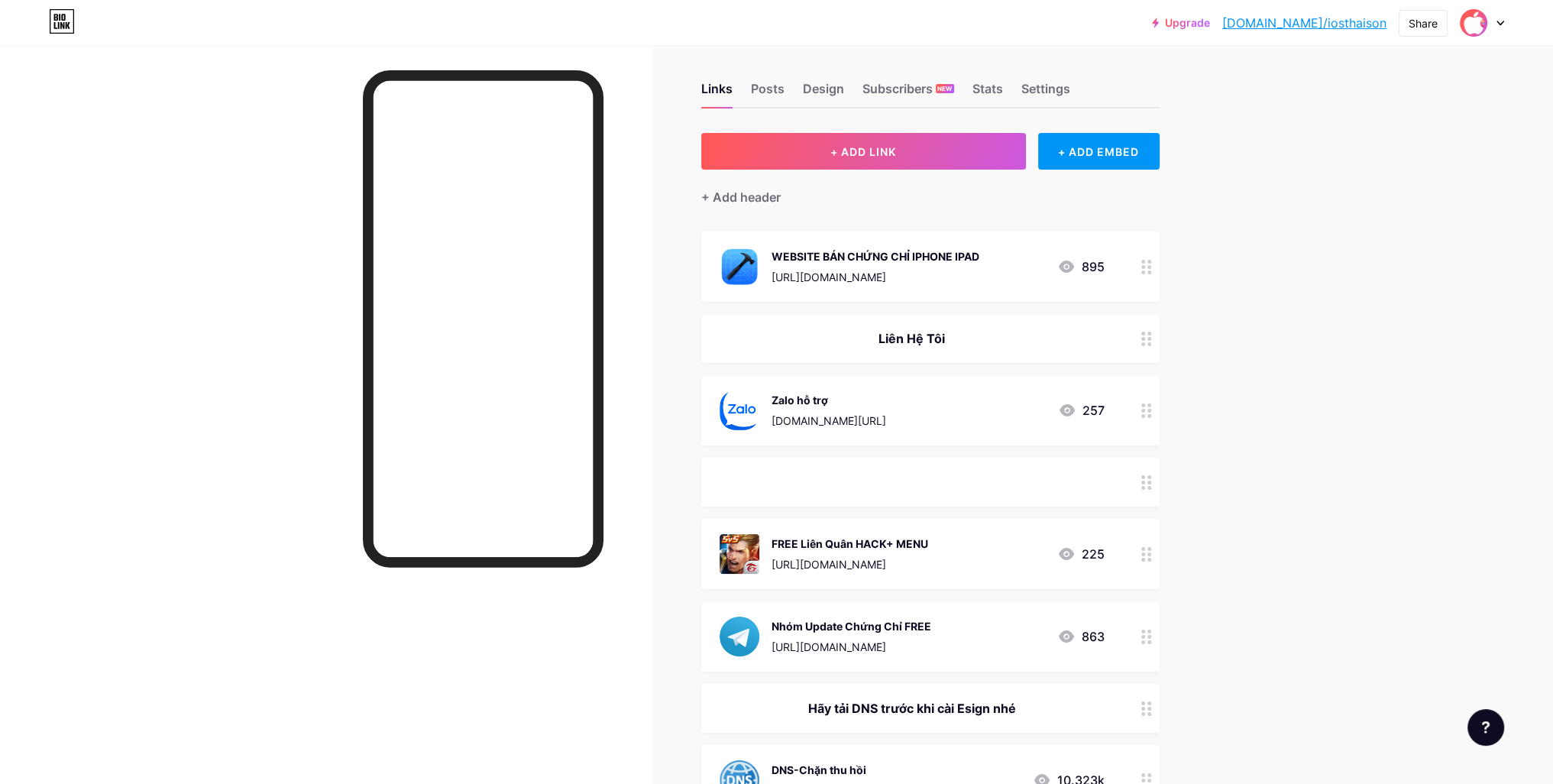
scroll to position [0, 0]
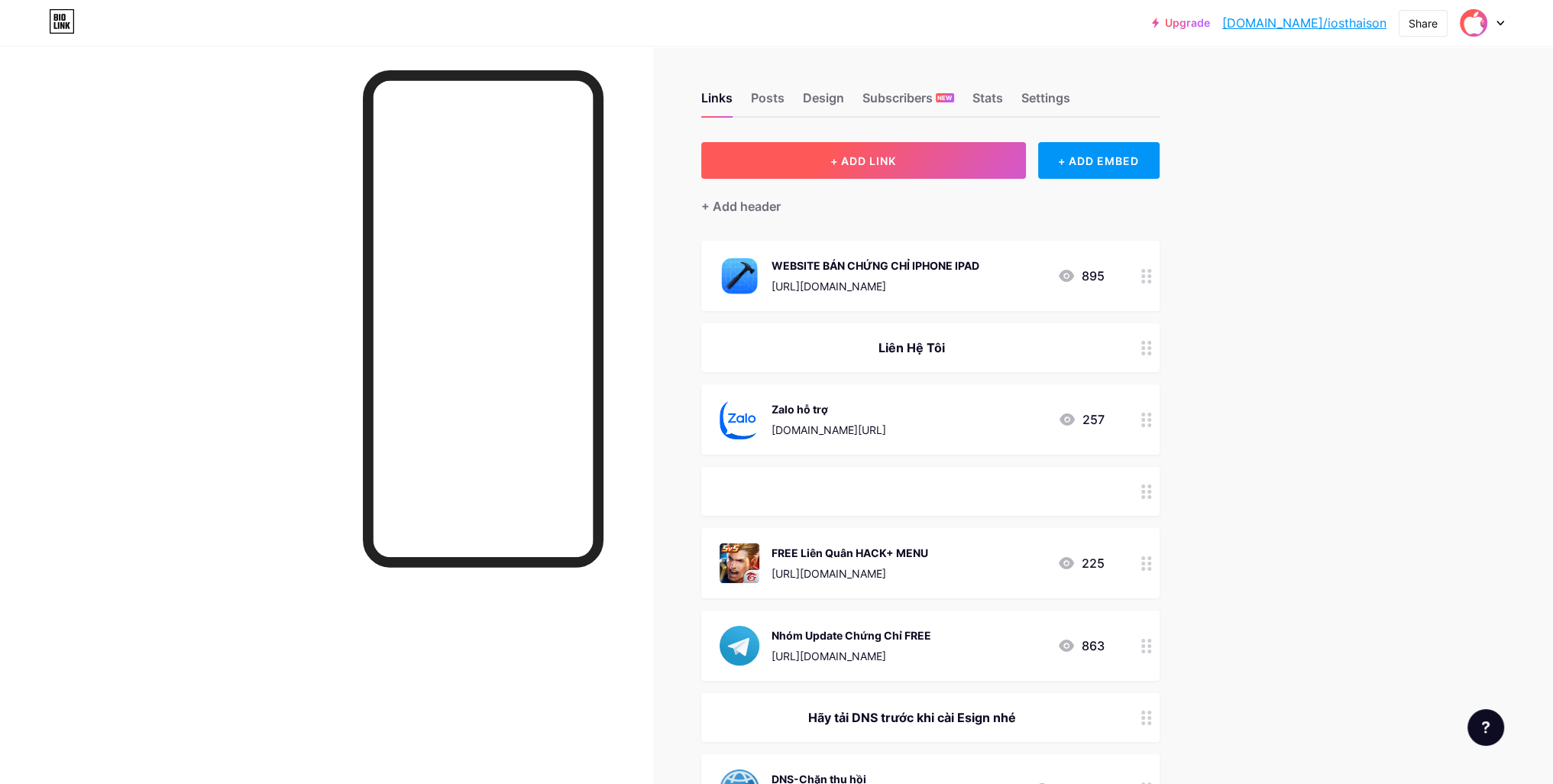
click at [848, 158] on span "+ ADD LINK" at bounding box center [863, 161] width 66 height 13
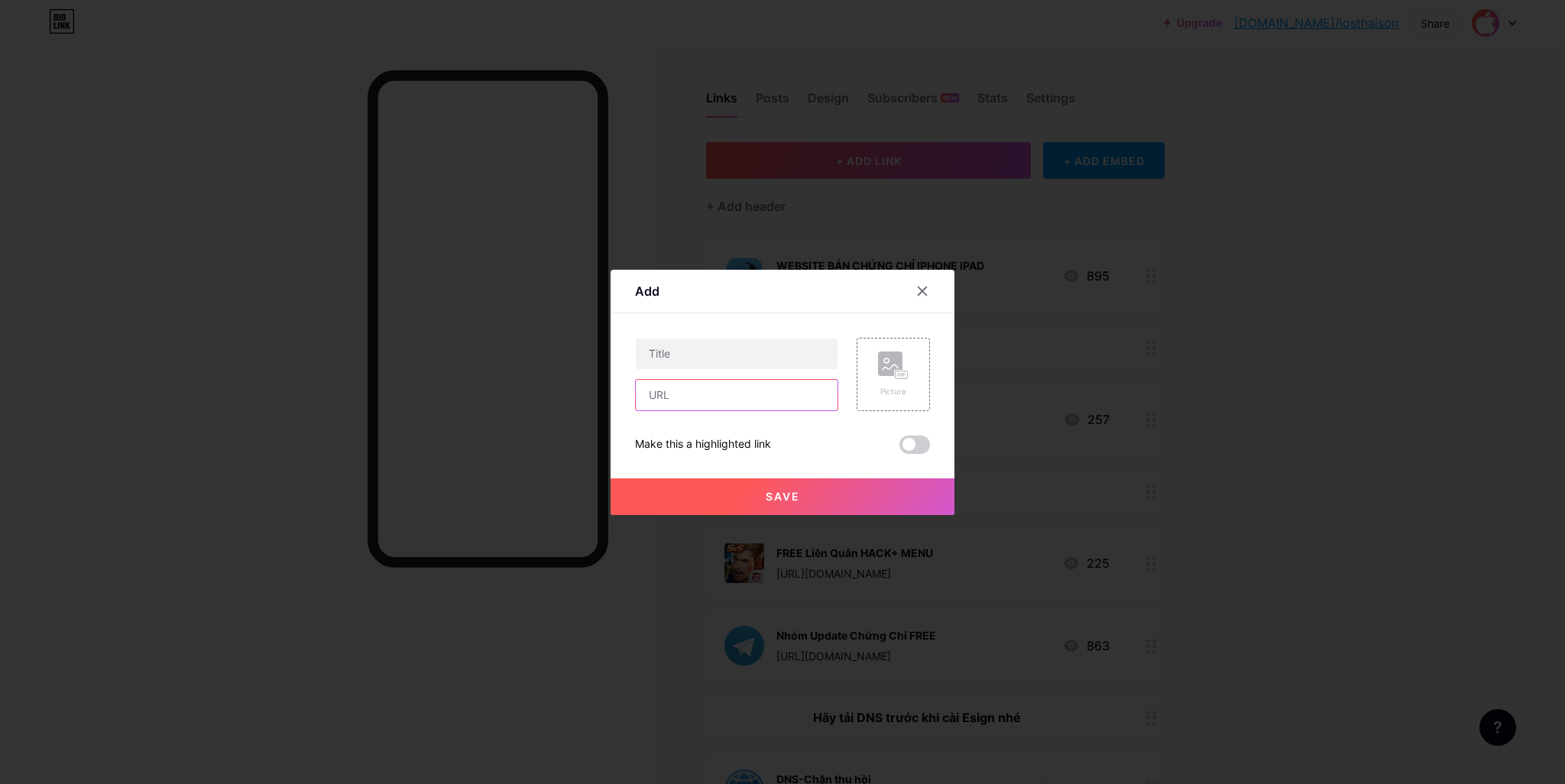
click at [728, 392] on input "text" at bounding box center [737, 395] width 202 height 31
paste input "[URL][DOMAIN_NAME]"
type input "[URL][DOMAIN_NAME]"
click at [685, 349] on input "text" at bounding box center [737, 354] width 202 height 31
type input "CERT Chứng Chỉ"
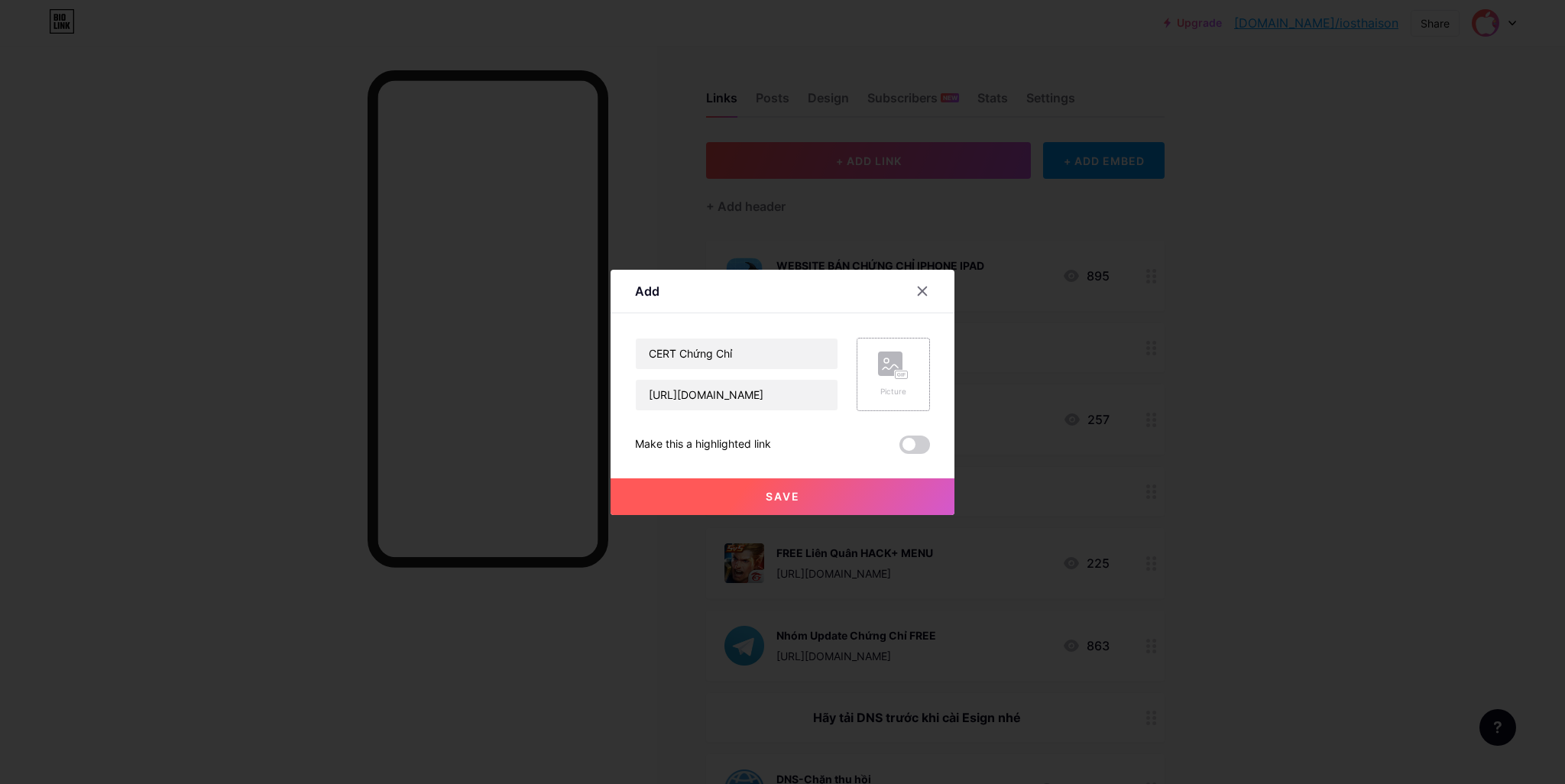
click at [905, 370] on div "Picture" at bounding box center [893, 374] width 74 height 74
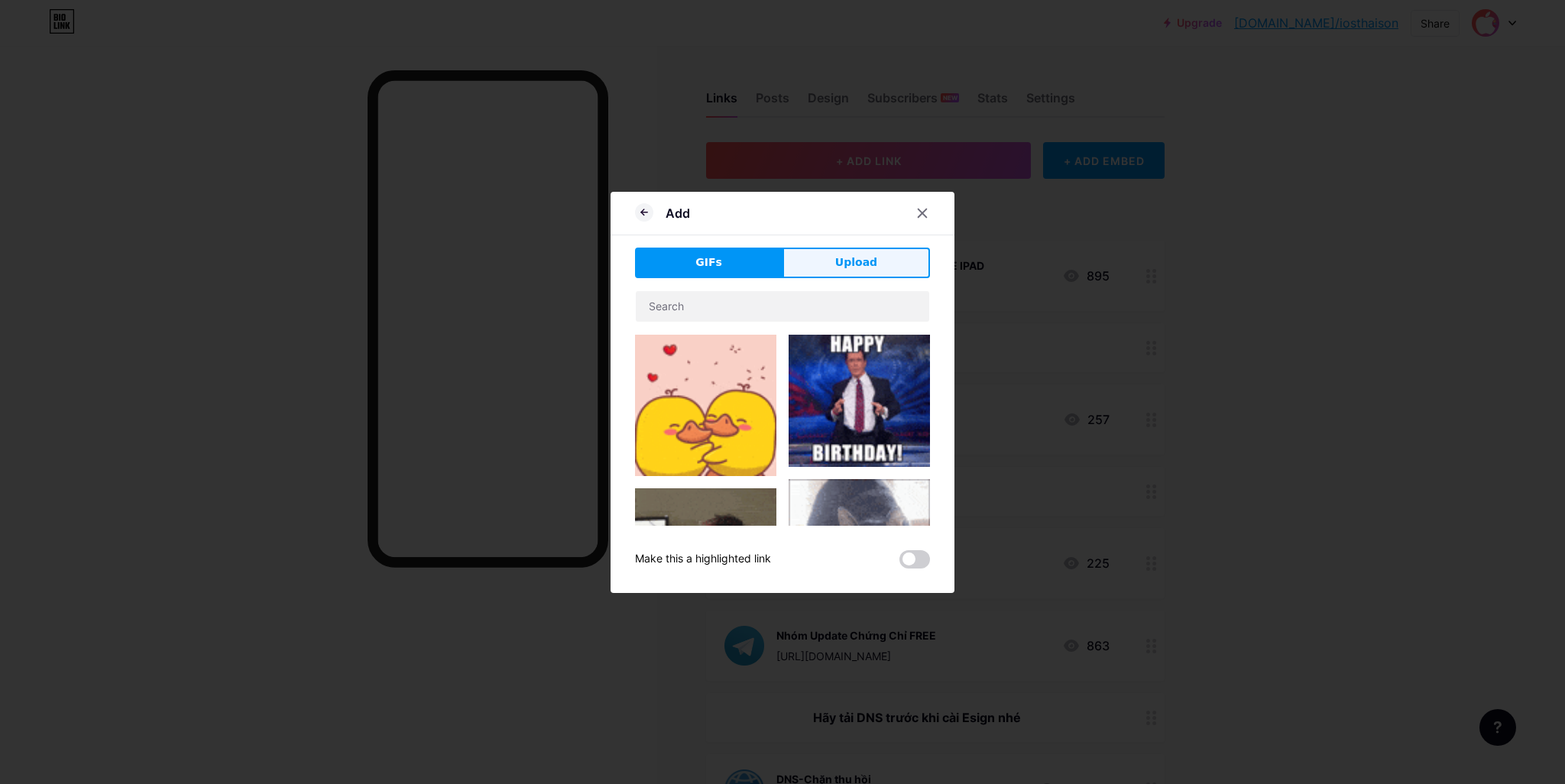
click at [828, 268] on button "Upload" at bounding box center [856, 263] width 147 height 31
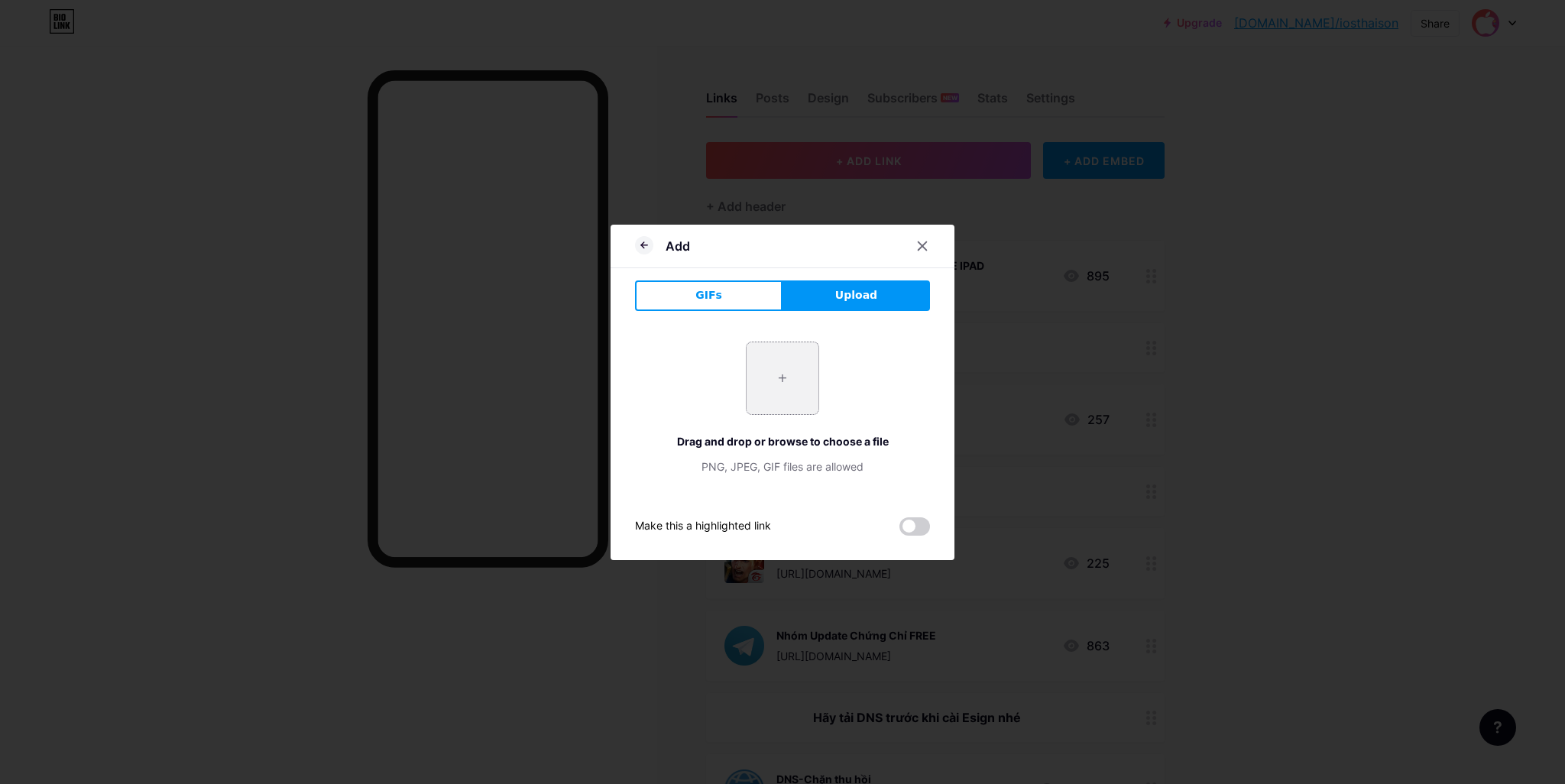
click at [785, 364] on input "file" at bounding box center [782, 378] width 72 height 72
type input "C:\fakepath\cDdkmUk6KSpL1Kga6aNg9O8V68I5SrqI.png"
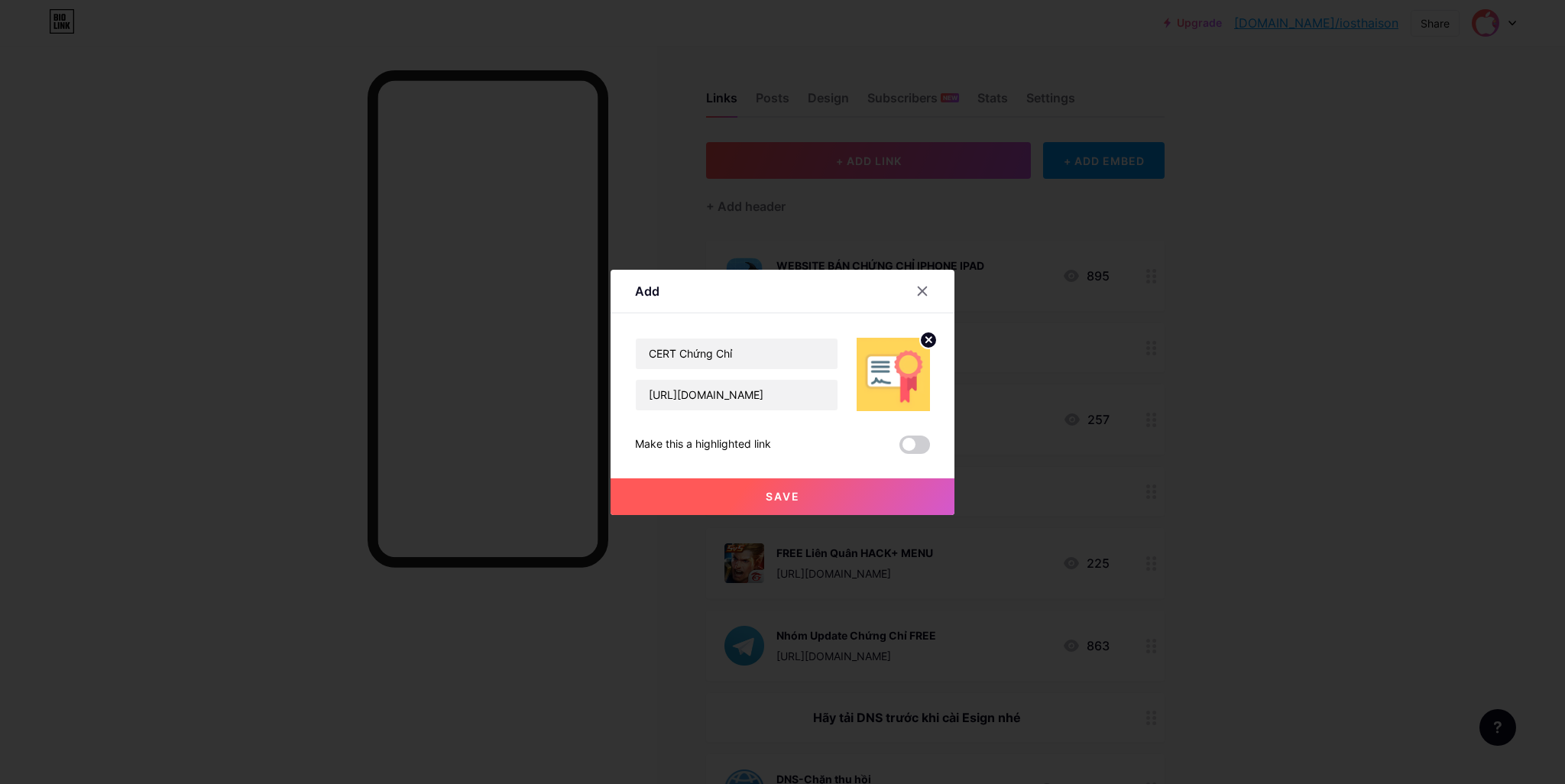
click at [796, 495] on button "Save" at bounding box center [782, 496] width 343 height 36
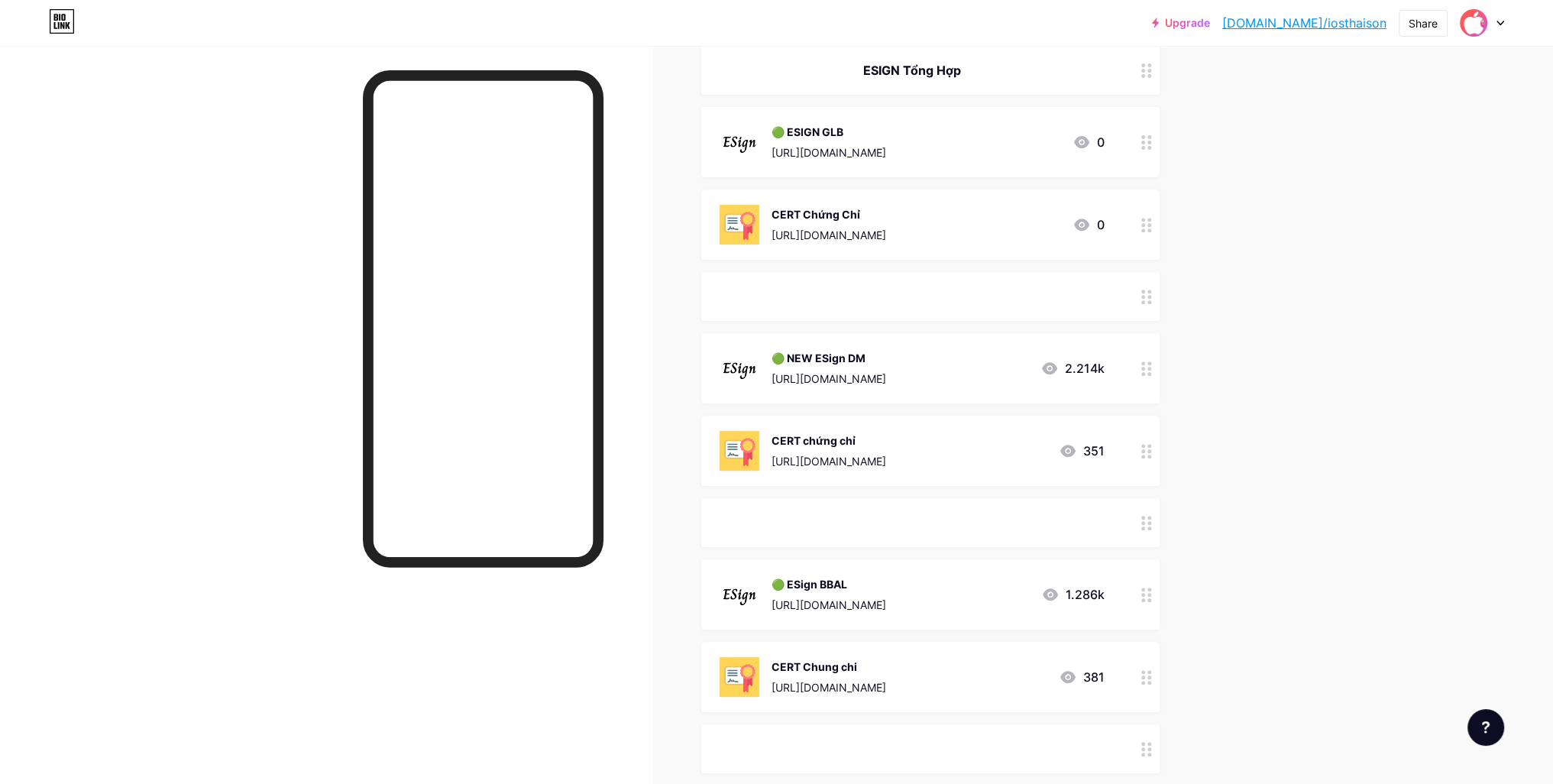
scroll to position [795, 0]
